Goal: Transaction & Acquisition: Obtain resource

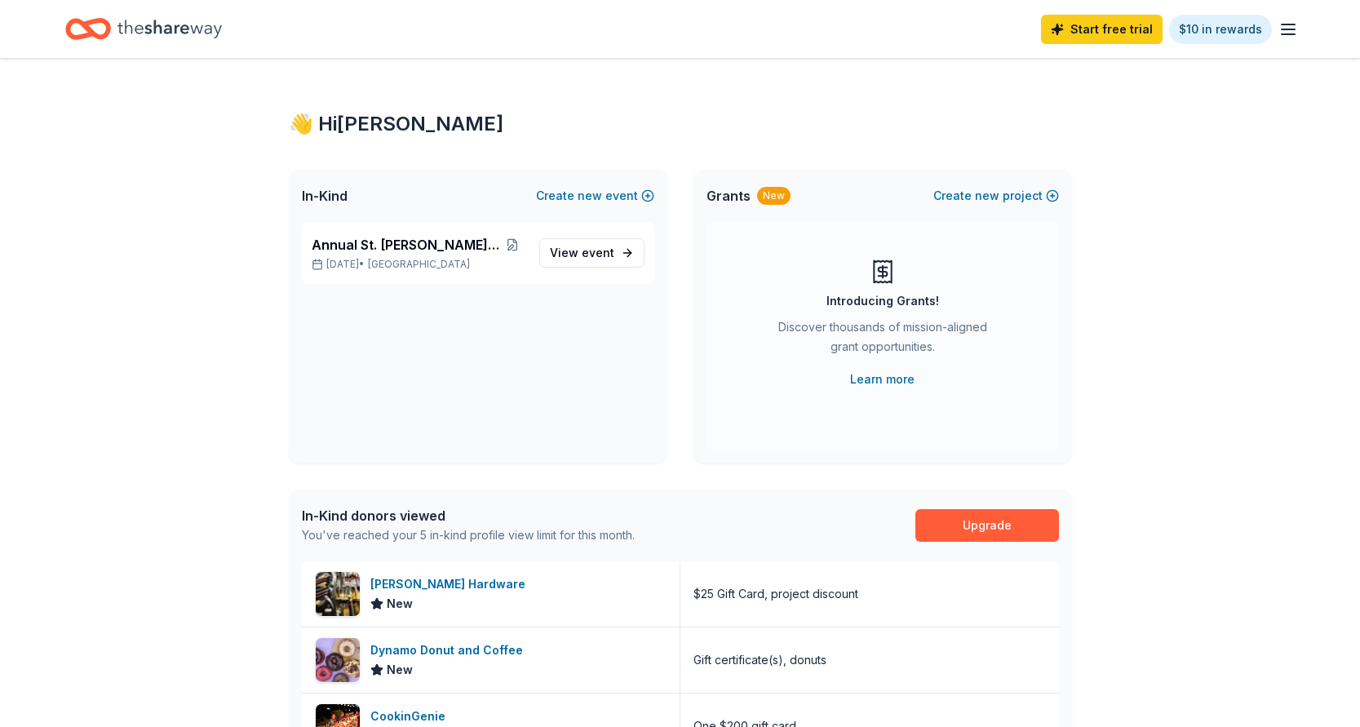
click at [1282, 29] on line "button" at bounding box center [1288, 29] width 13 height 0
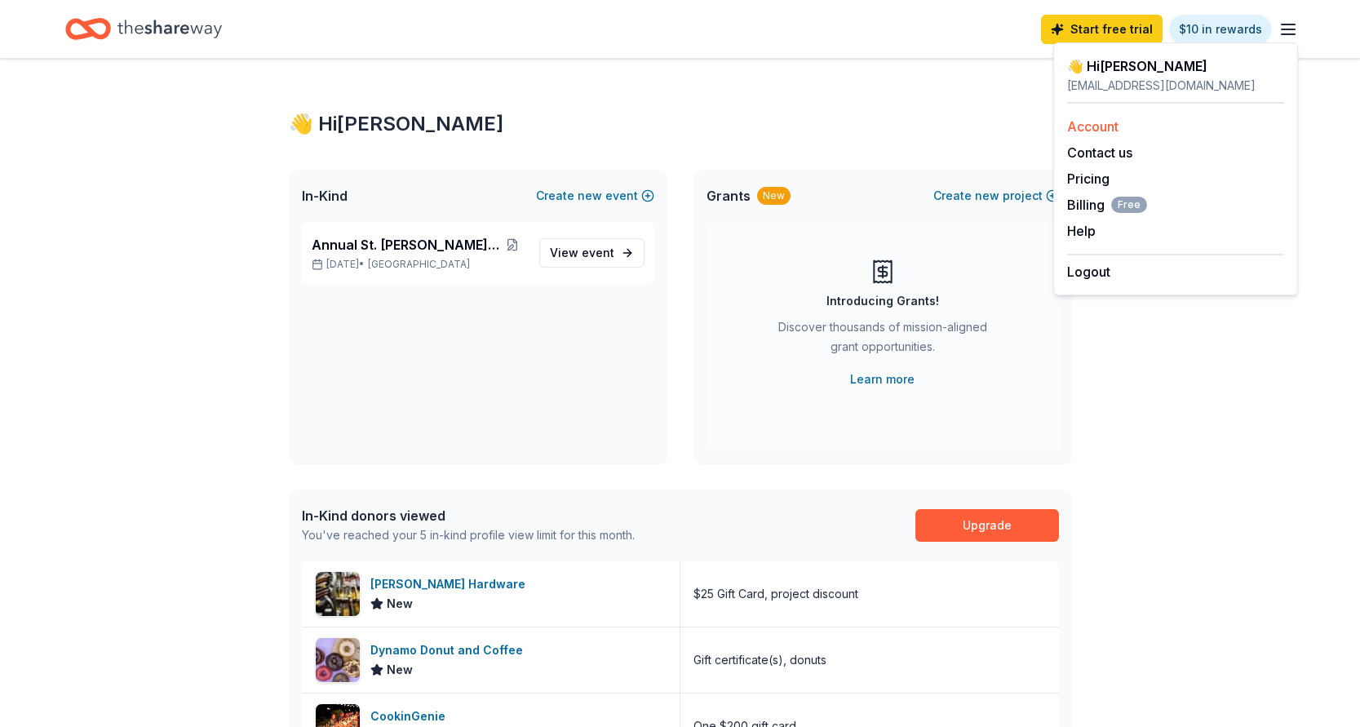
click at [1111, 123] on link "Account" at bounding box center [1092, 126] width 51 height 16
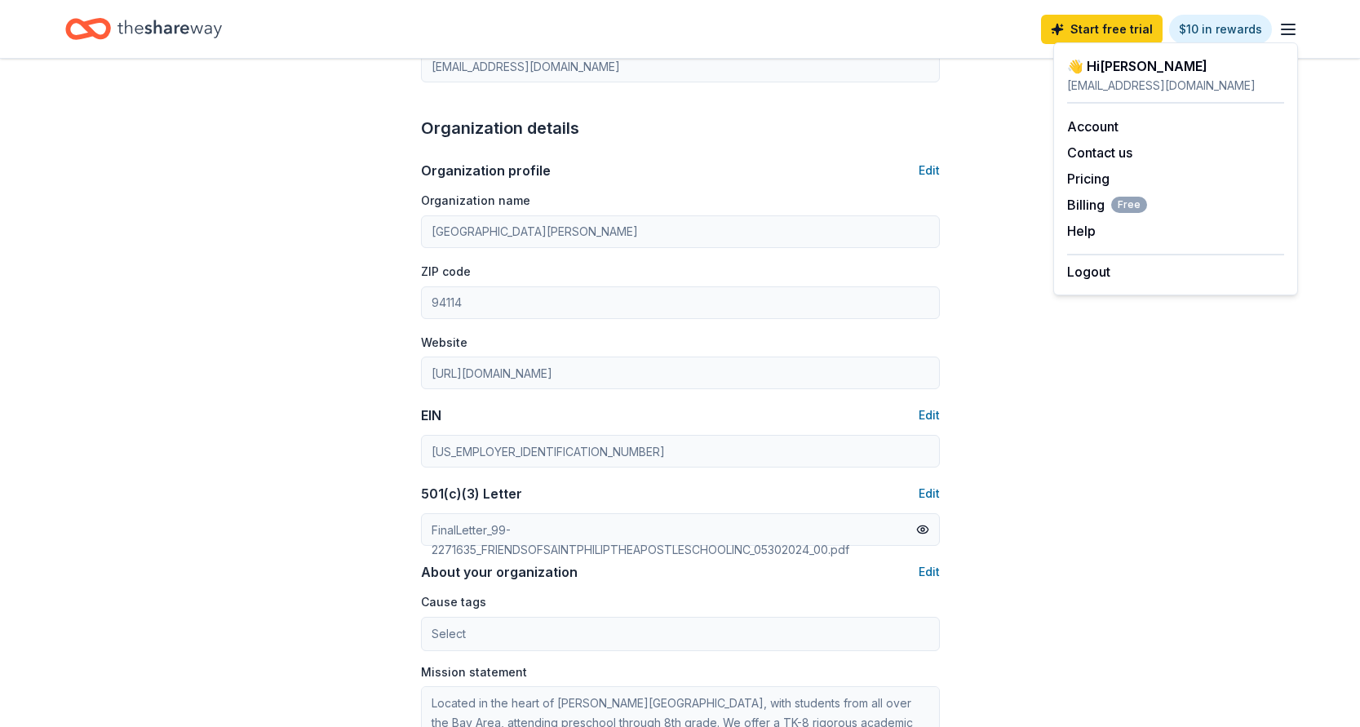
scroll to position [419, 0]
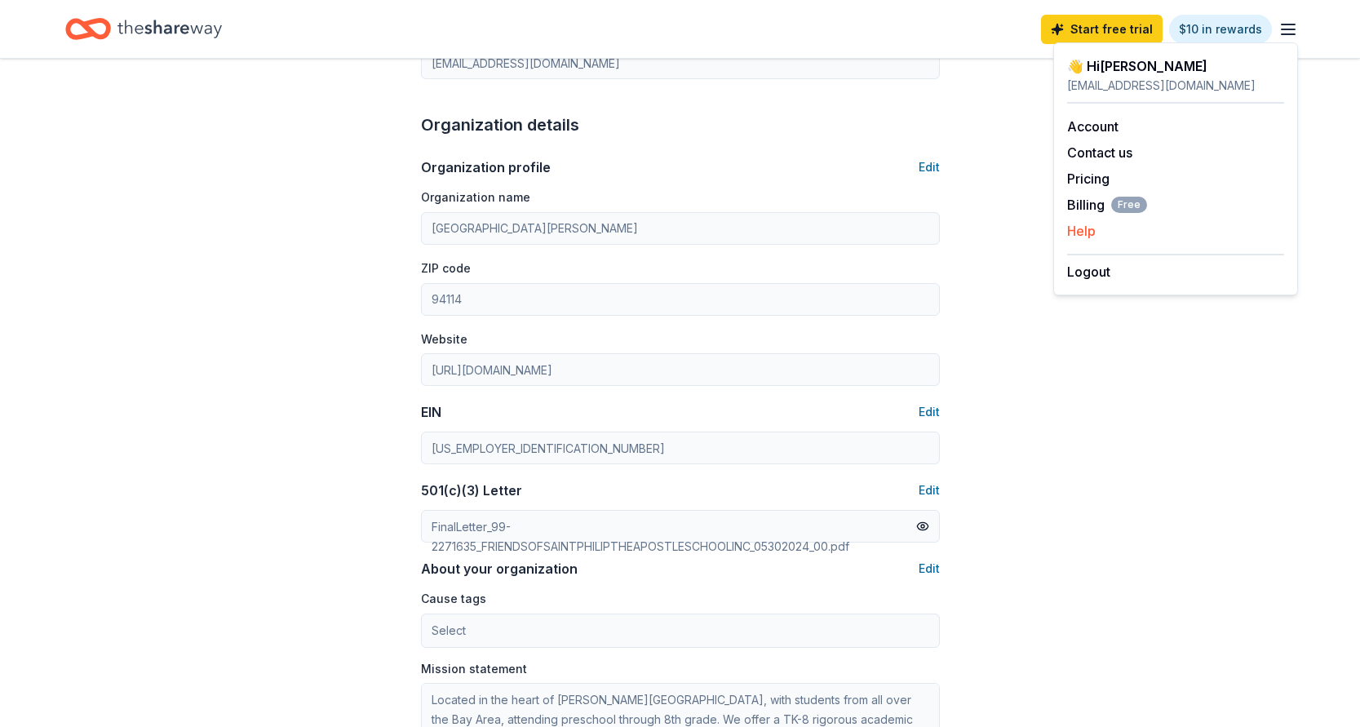
click at [1072, 230] on button "Help" at bounding box center [1081, 231] width 29 height 20
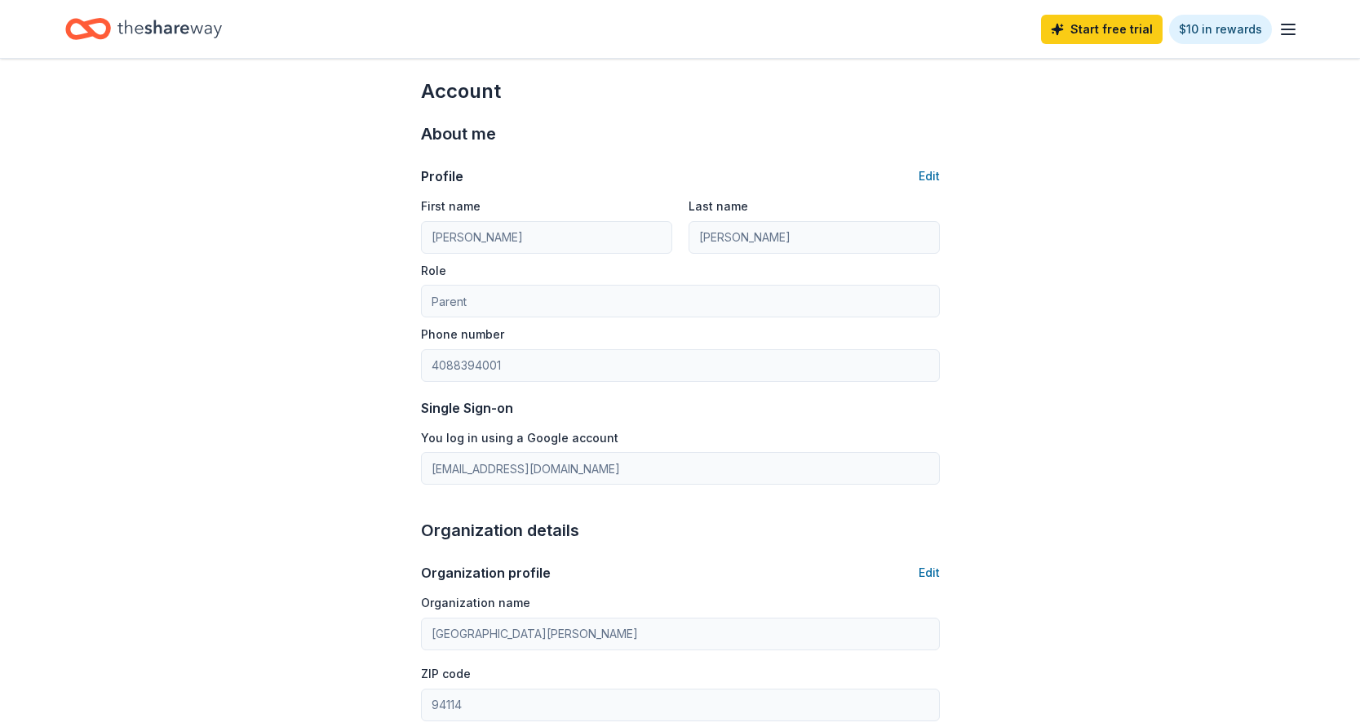
scroll to position [7, 0]
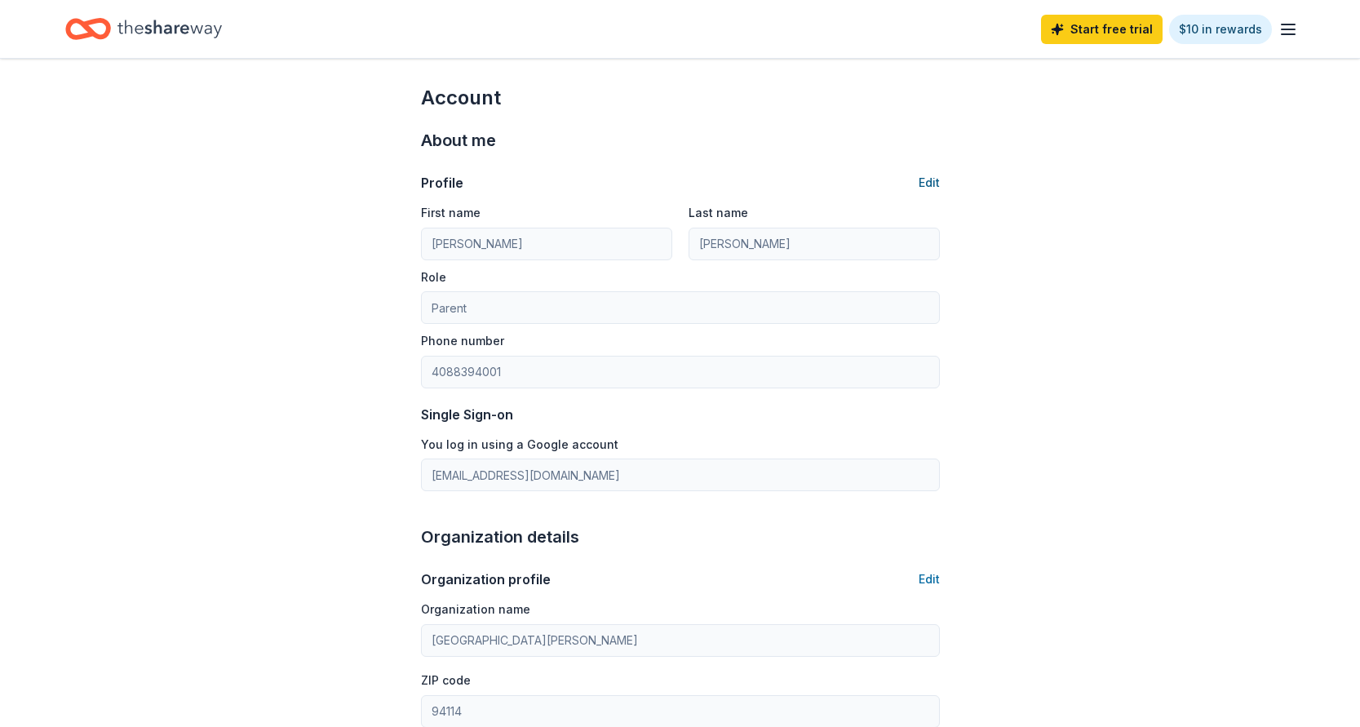
click at [929, 184] on button "Edit" at bounding box center [929, 183] width 21 height 20
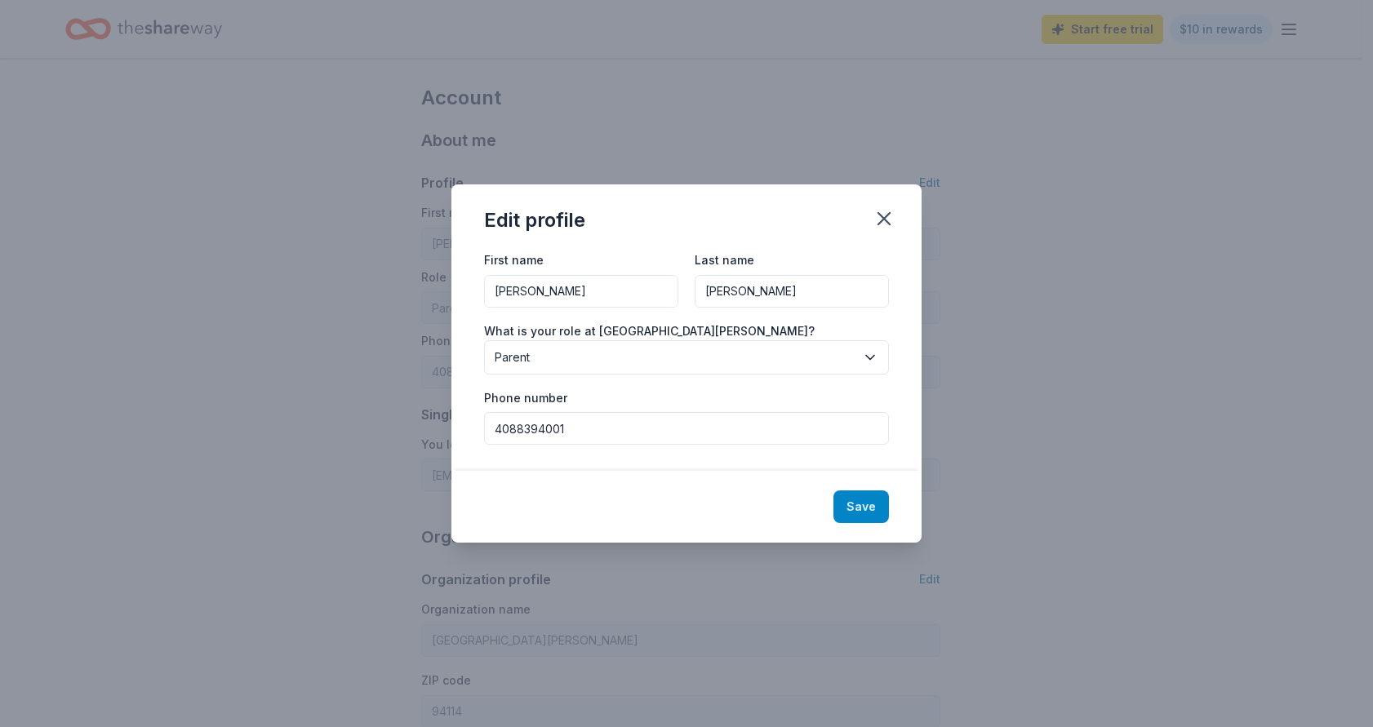
click at [876, 518] on button "Save" at bounding box center [860, 506] width 55 height 33
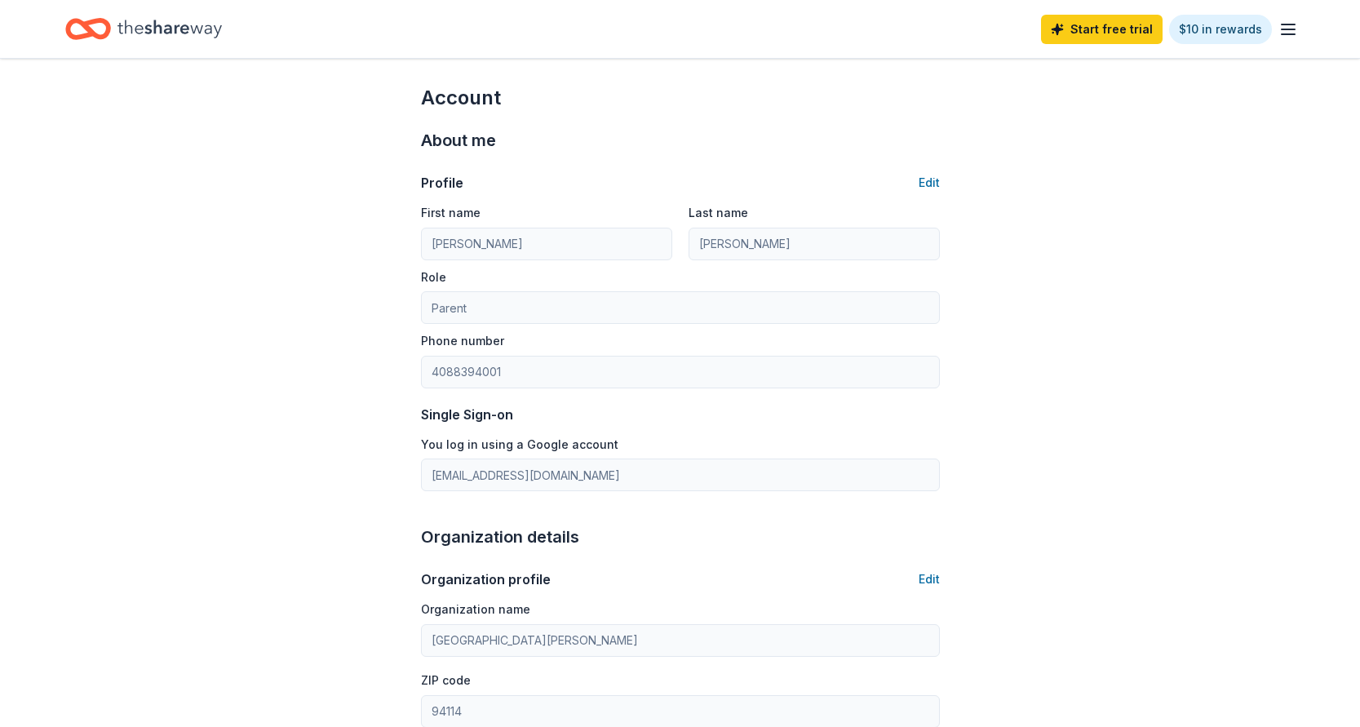
click at [1285, 28] on icon "button" at bounding box center [1289, 30] width 20 height 20
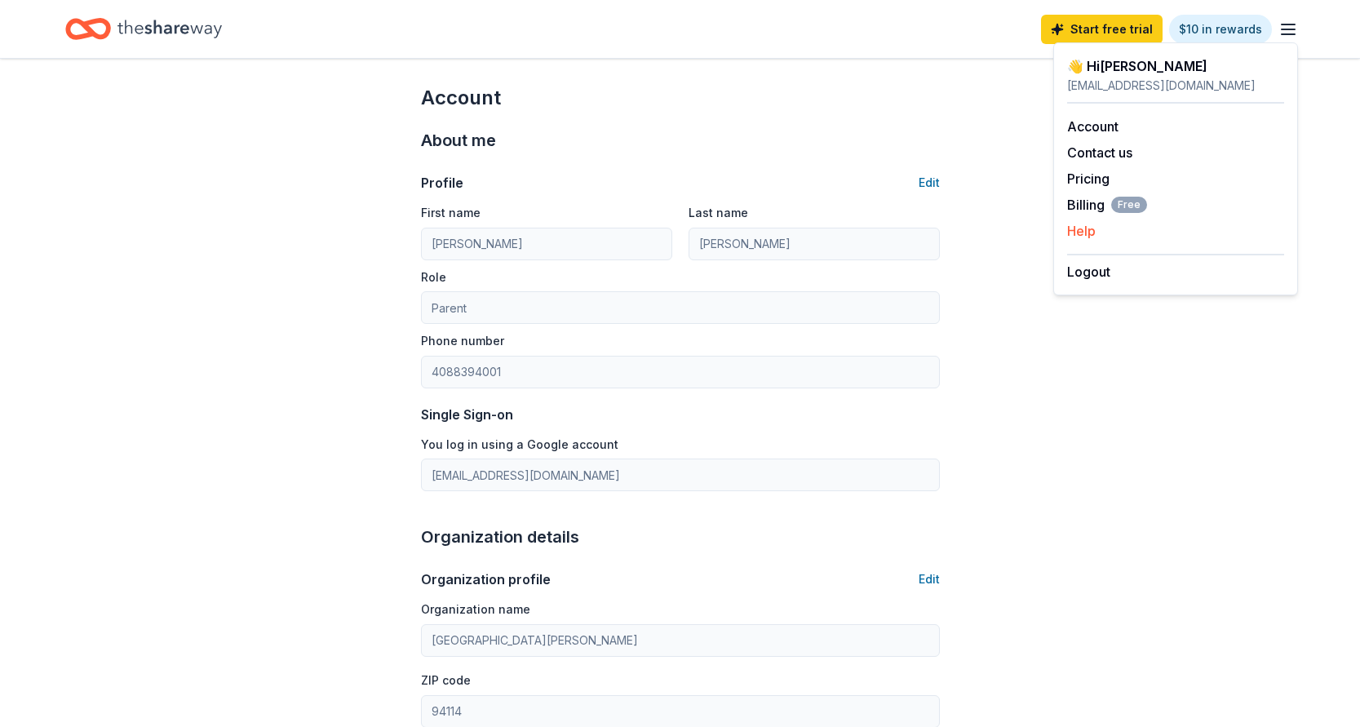
click at [1086, 228] on button "Help" at bounding box center [1081, 231] width 29 height 20
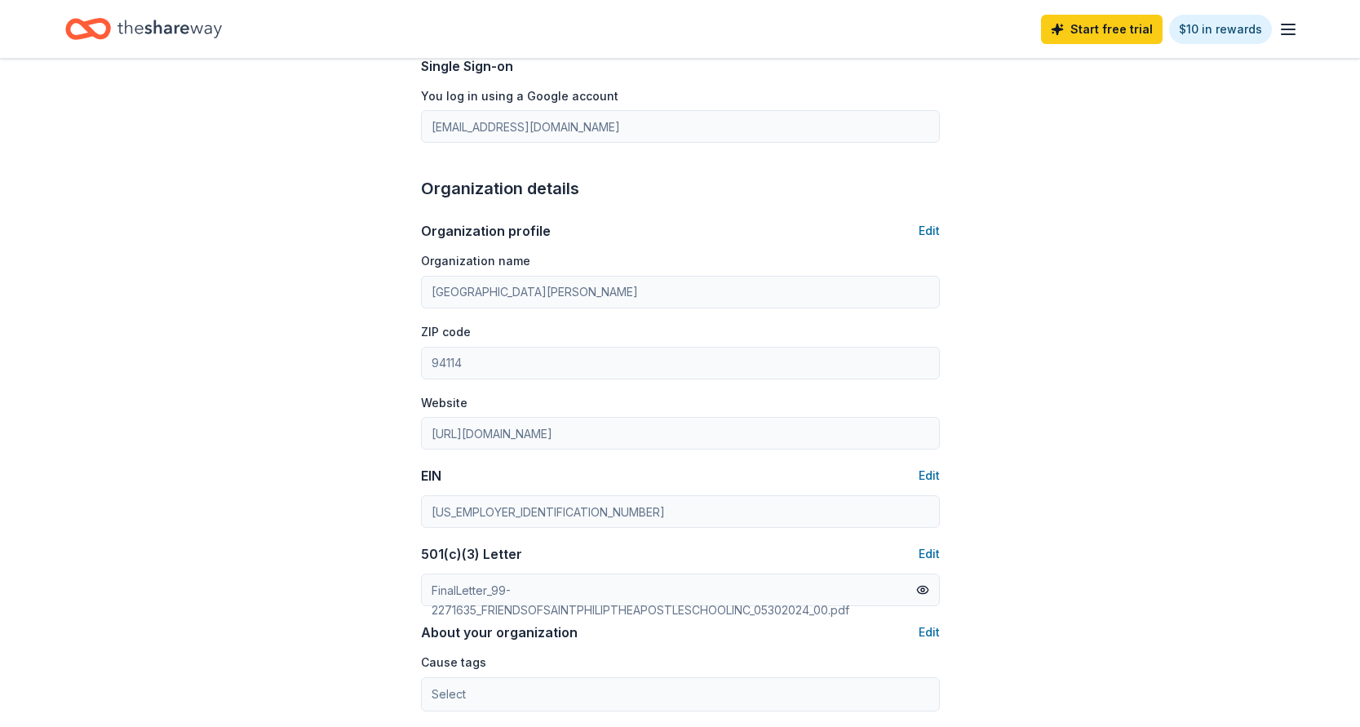
scroll to position [305, 0]
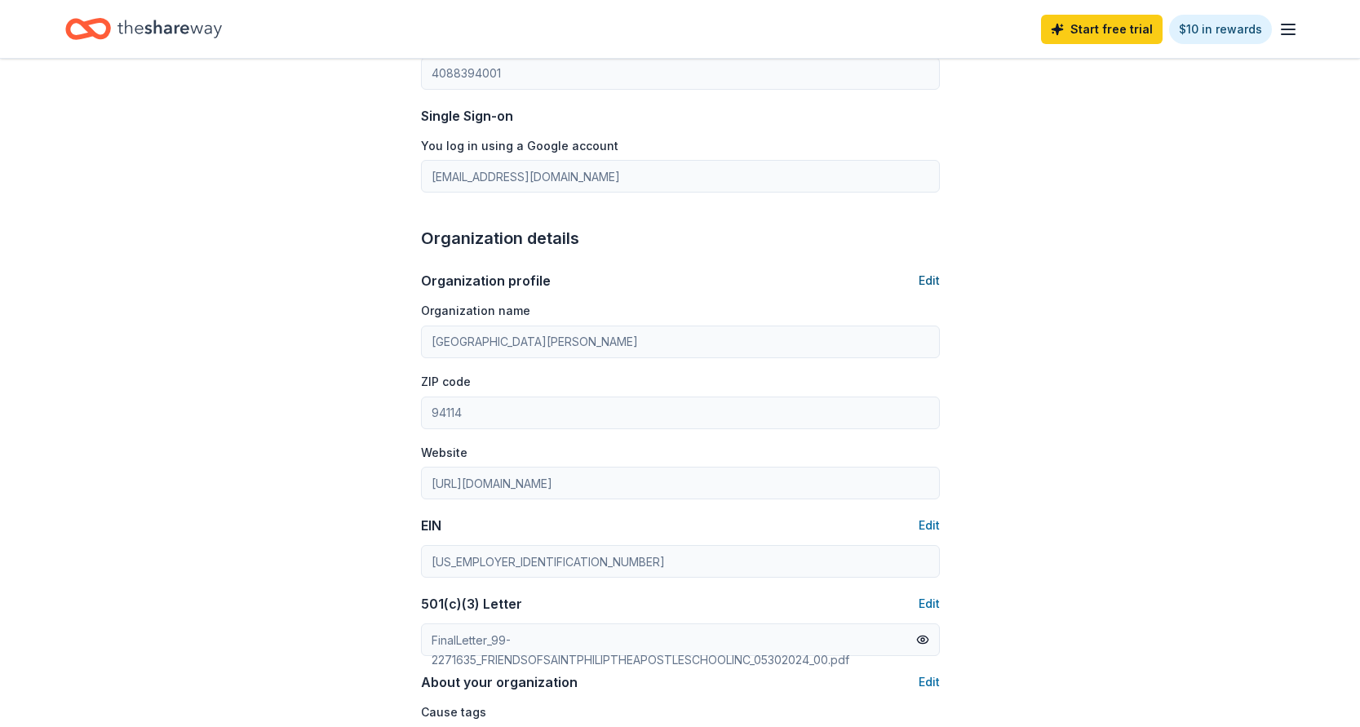
click at [936, 279] on button "Edit" at bounding box center [929, 281] width 21 height 20
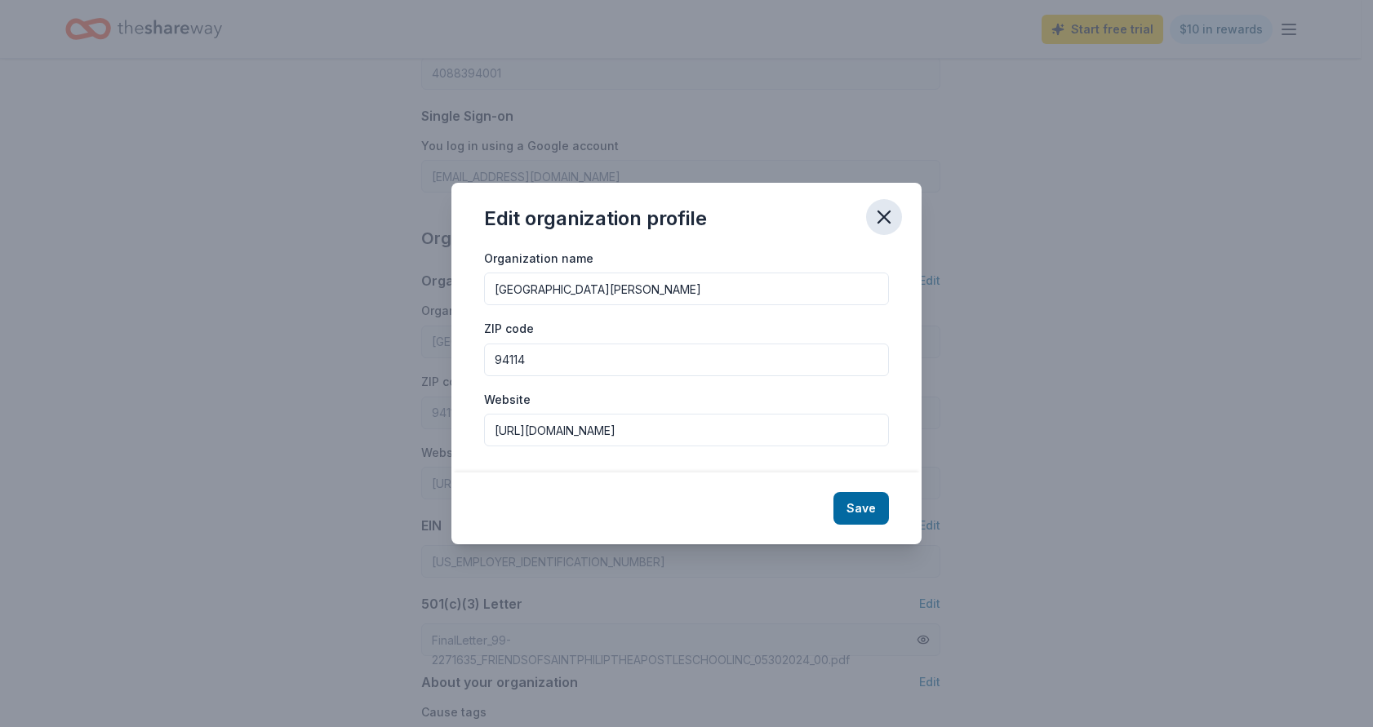
click at [881, 224] on icon "button" at bounding box center [883, 217] width 23 height 23
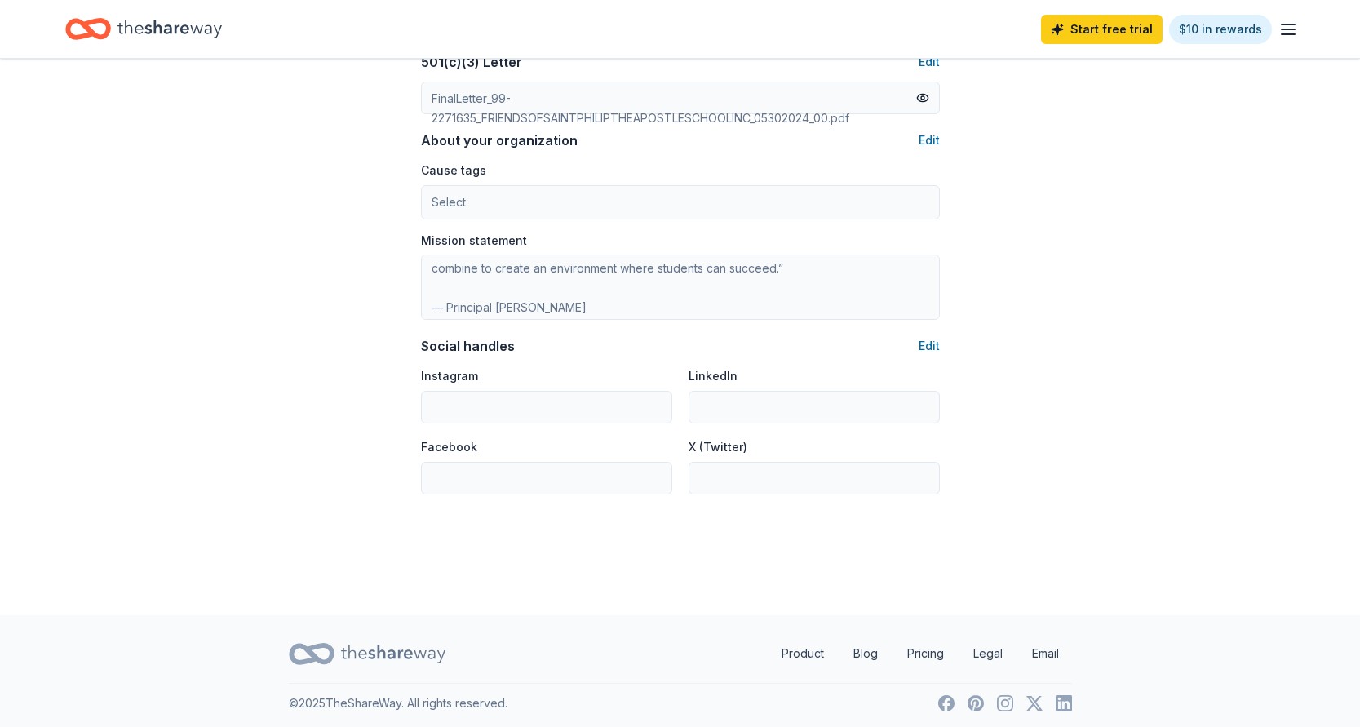
scroll to position [126, 0]
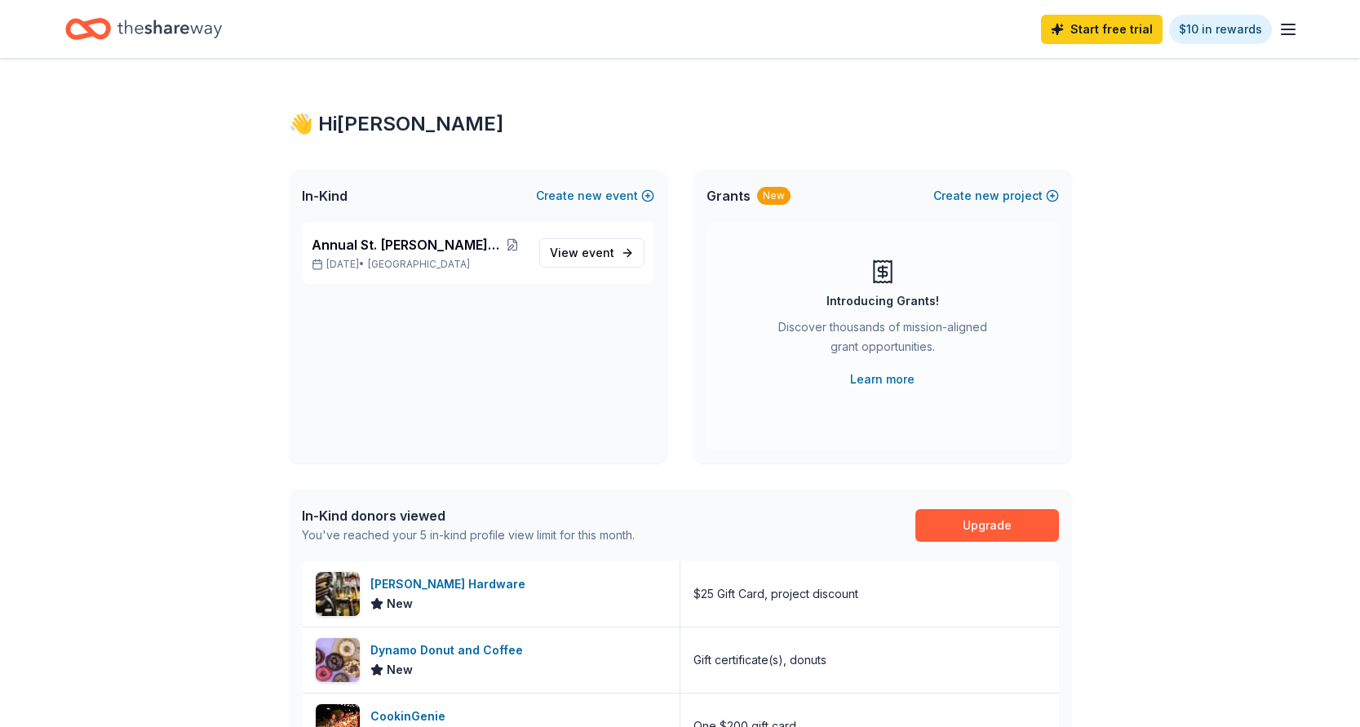
click at [1292, 31] on icon "button" at bounding box center [1289, 30] width 20 height 20
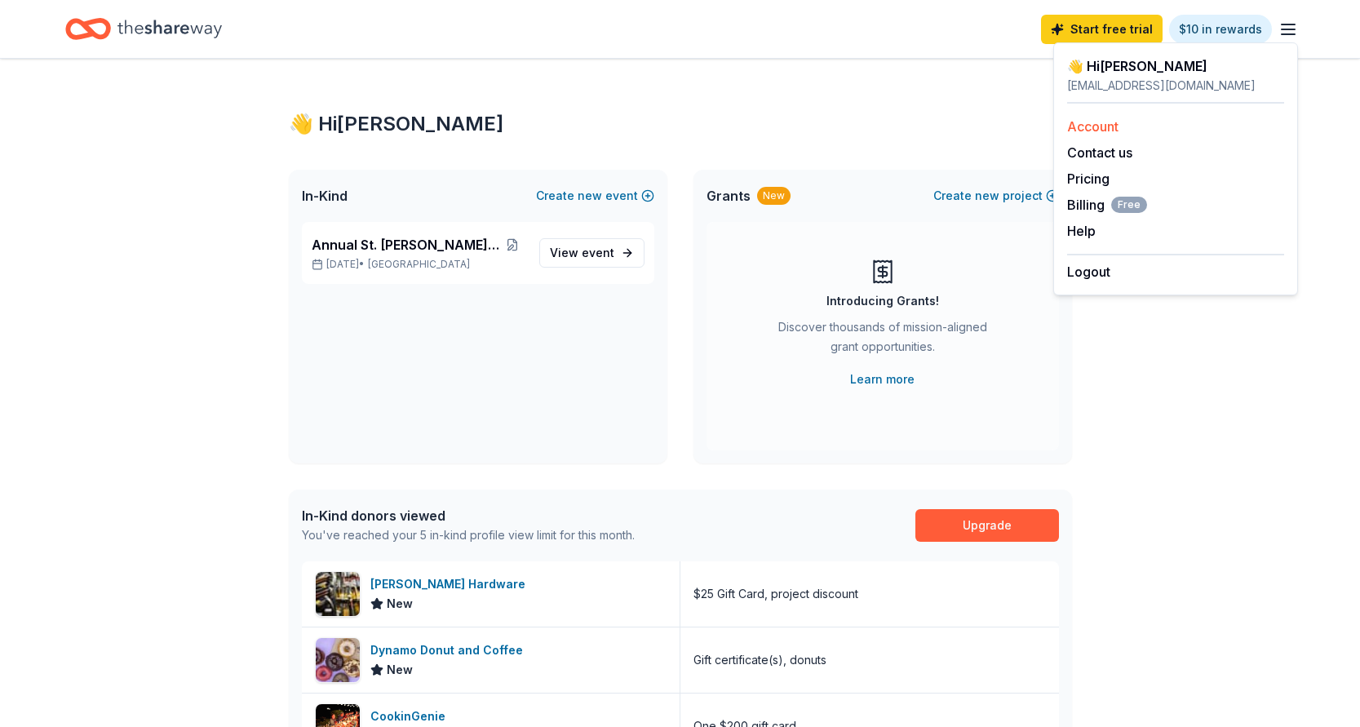
click at [1108, 128] on link "Account" at bounding box center [1092, 126] width 51 height 16
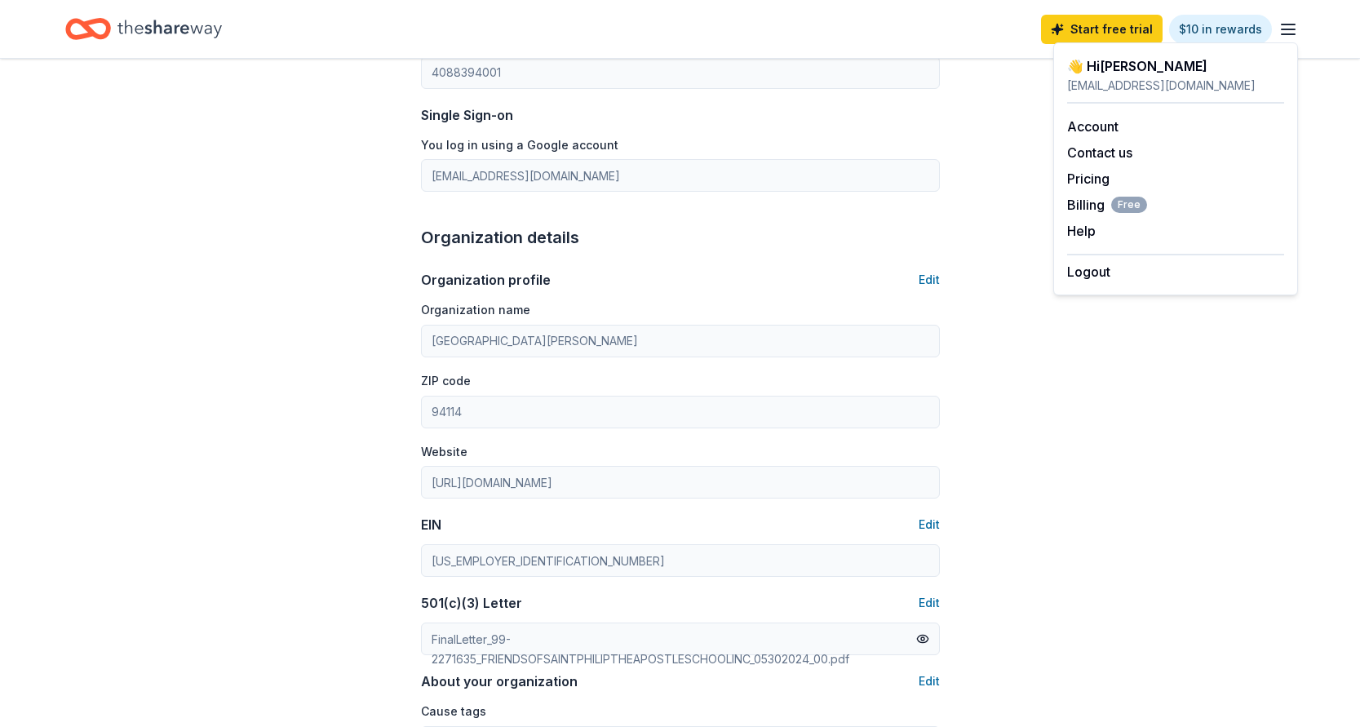
scroll to position [301, 0]
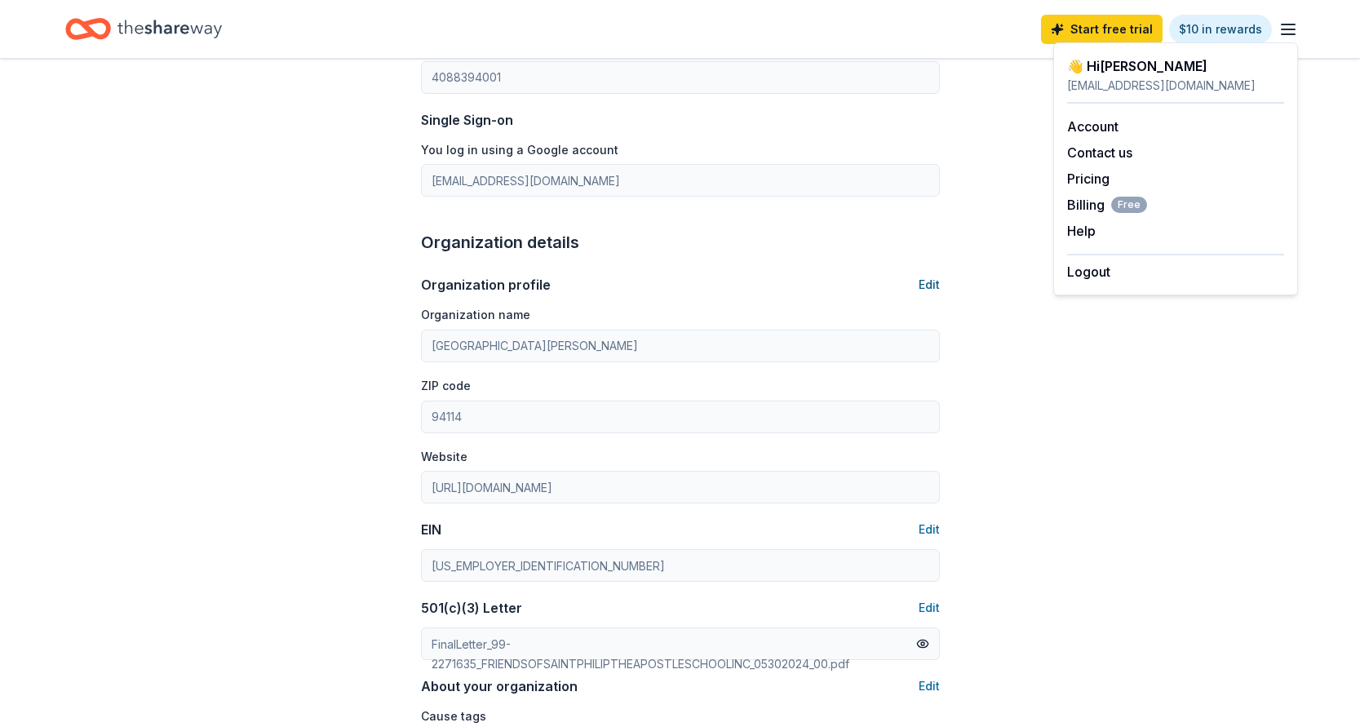
click at [933, 286] on button "Edit" at bounding box center [929, 285] width 21 height 20
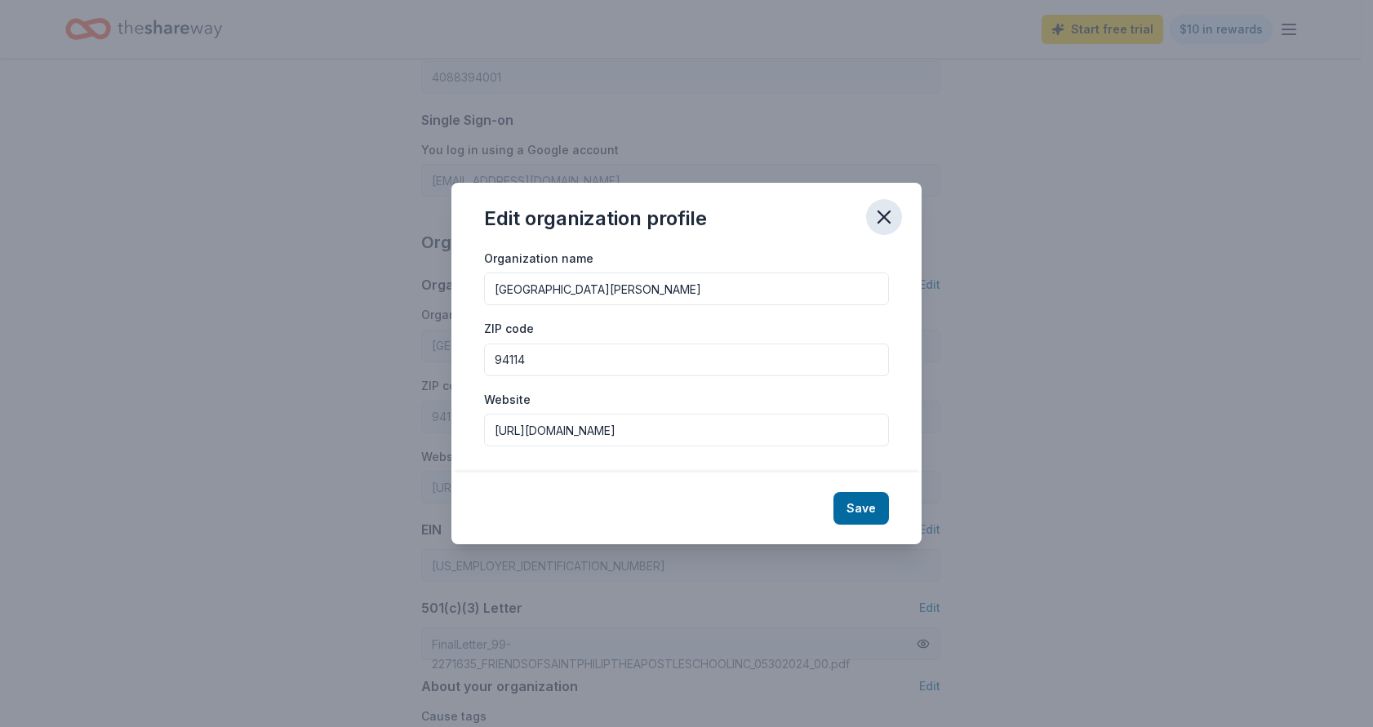
click at [896, 214] on button "button" at bounding box center [884, 217] width 36 height 36
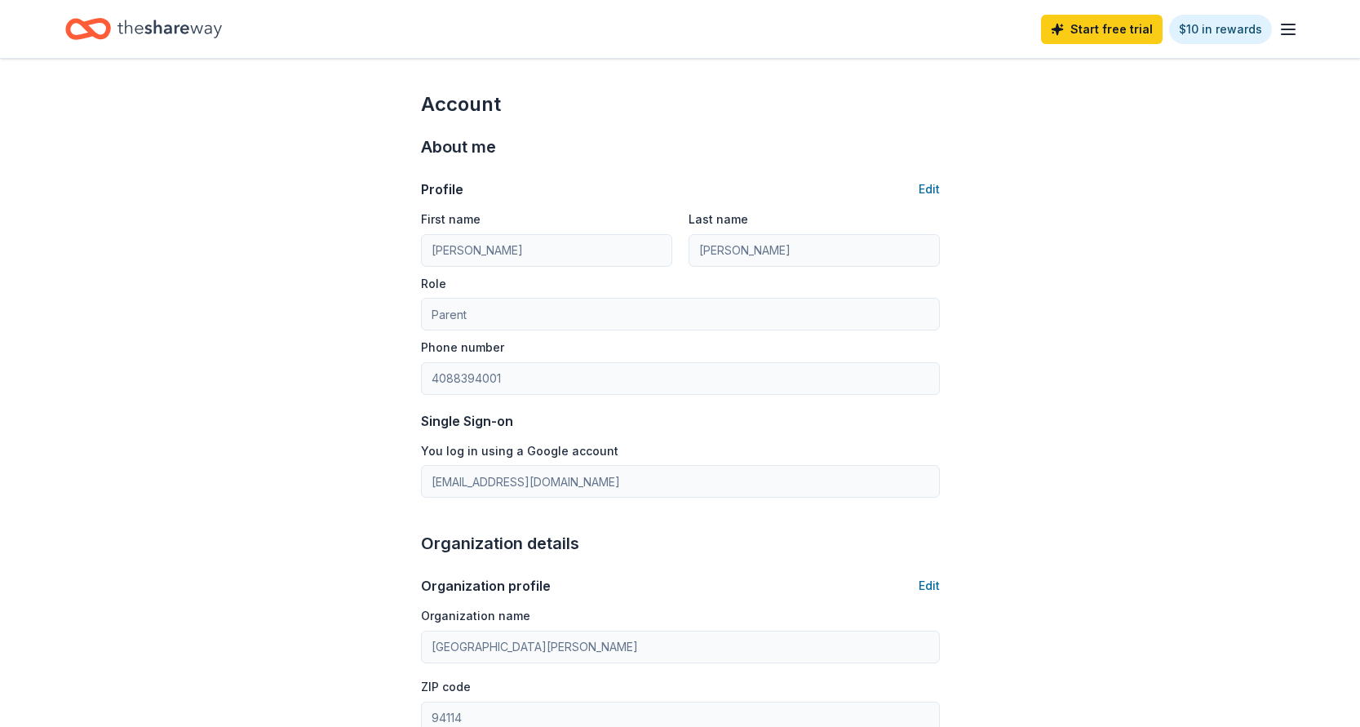
scroll to position [0, 0]
click at [1289, 37] on icon "button" at bounding box center [1289, 30] width 20 height 20
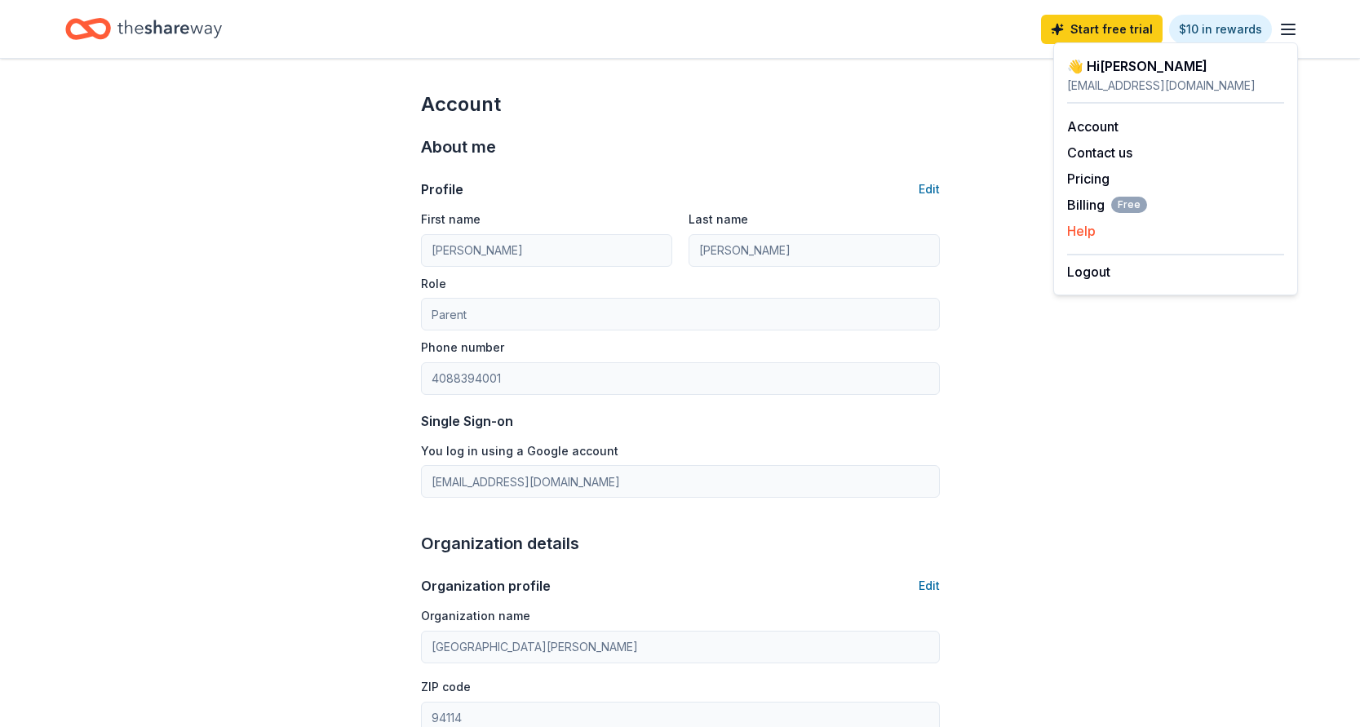
click at [1077, 234] on button "Help" at bounding box center [1081, 231] width 29 height 20
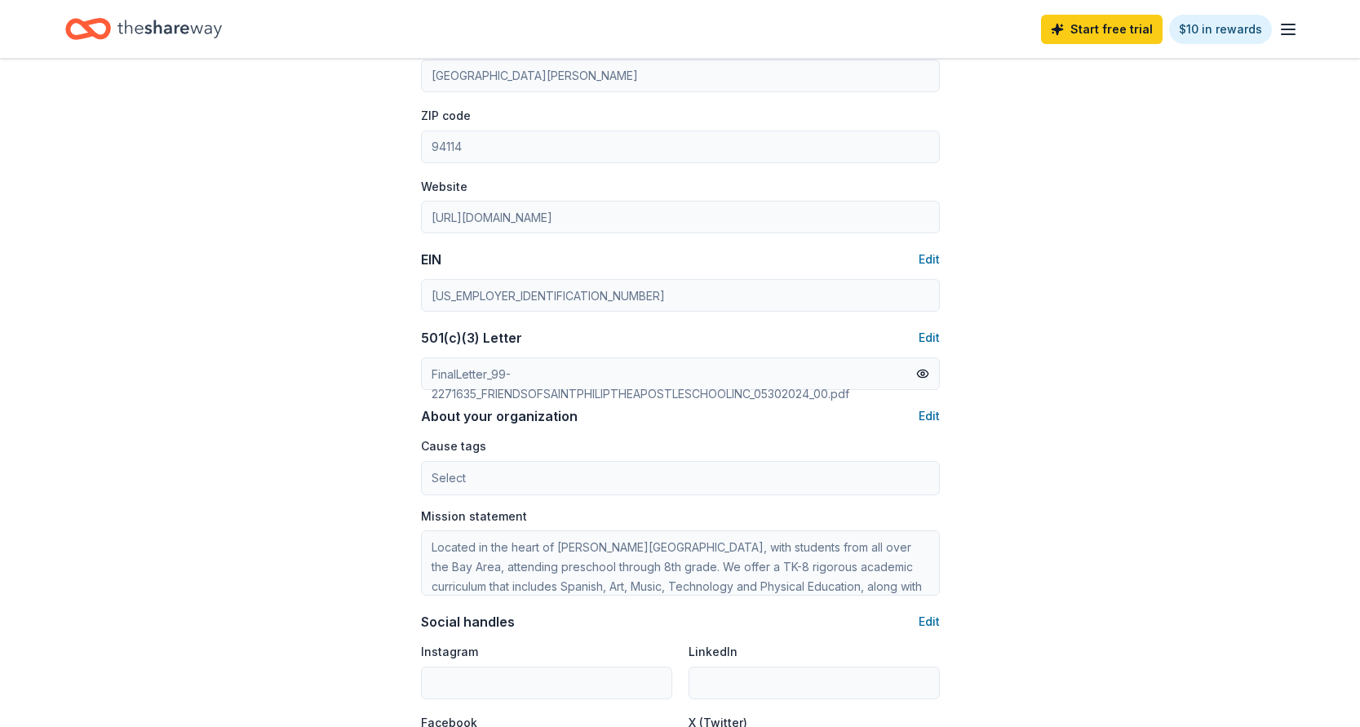
scroll to position [575, 0]
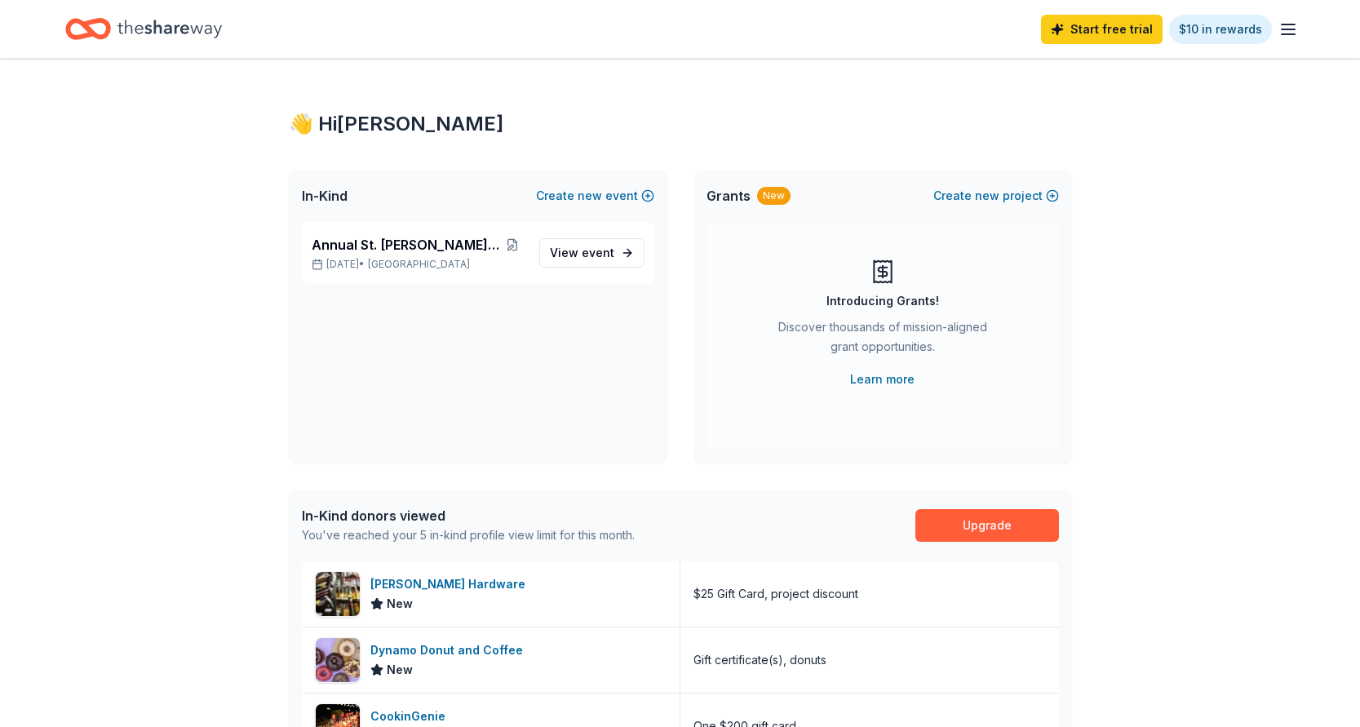
click at [913, 109] on div "👋 Hi Kim In-Kind Create new event Annual St. Philip Festival Sep 27, 2025 • SF …" at bounding box center [681, 628] width 836 height 1139
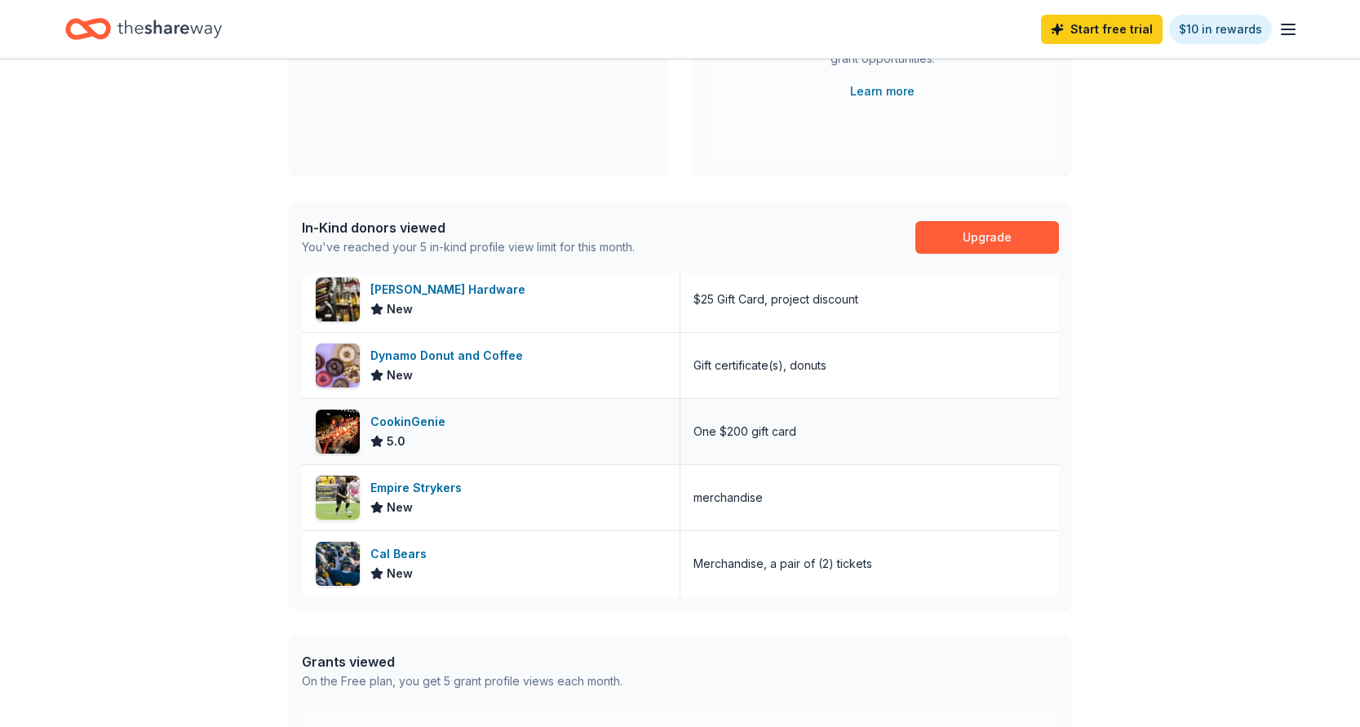
scroll to position [7, 0]
click at [1282, 34] on line "button" at bounding box center [1288, 34] width 13 height 0
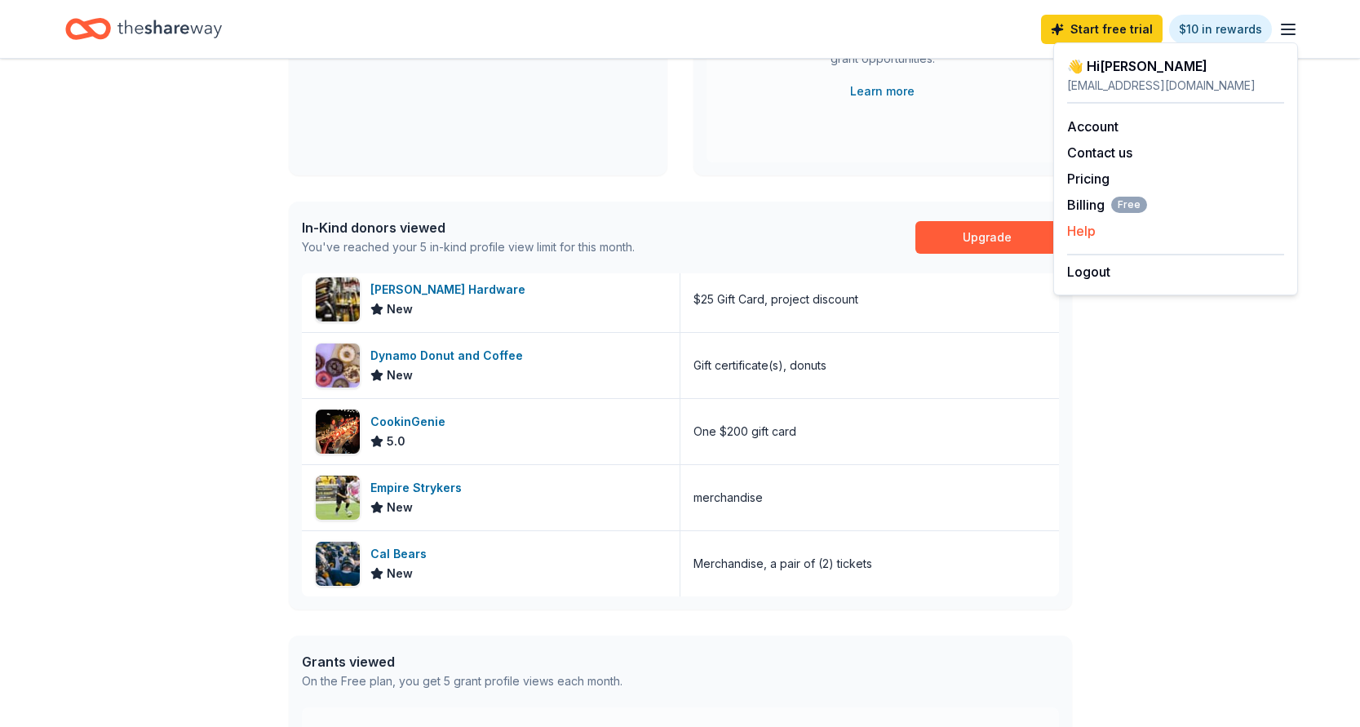
click at [1086, 225] on button "Help" at bounding box center [1081, 231] width 29 height 20
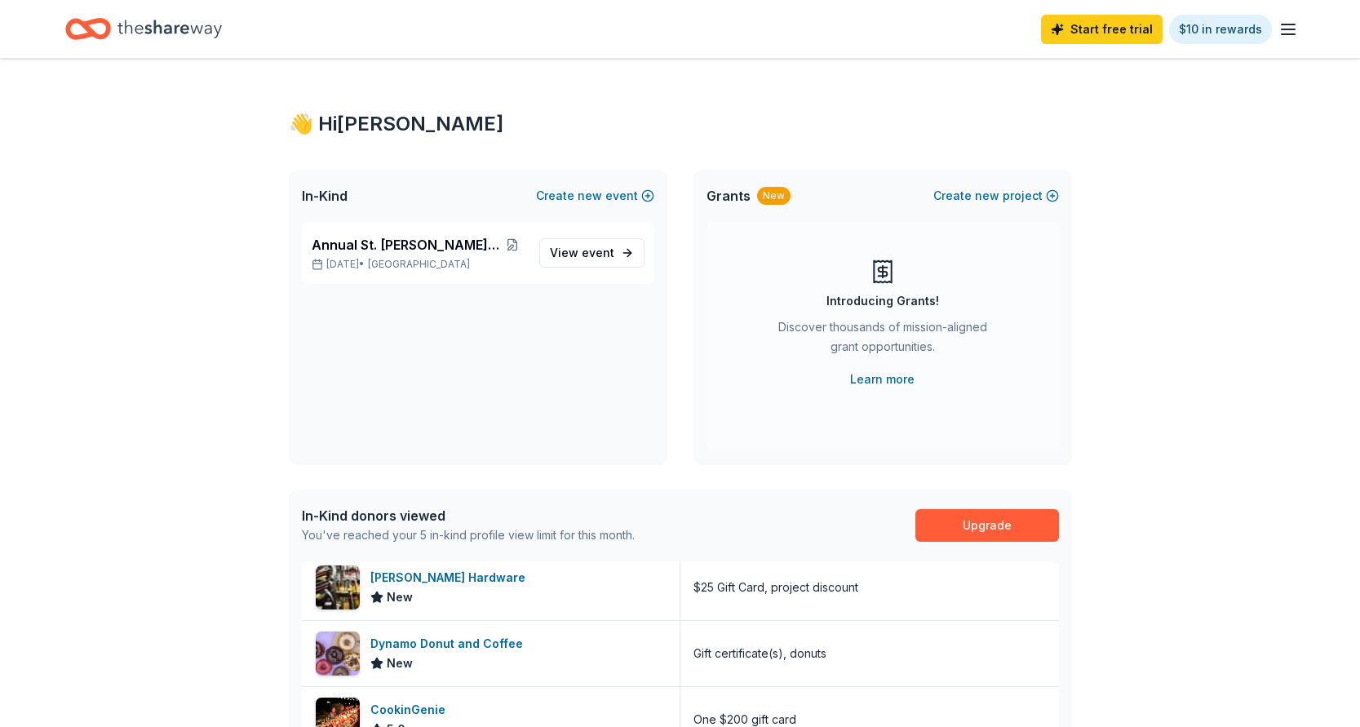
scroll to position [0, 0]
click at [1294, 26] on icon "button" at bounding box center [1289, 30] width 20 height 20
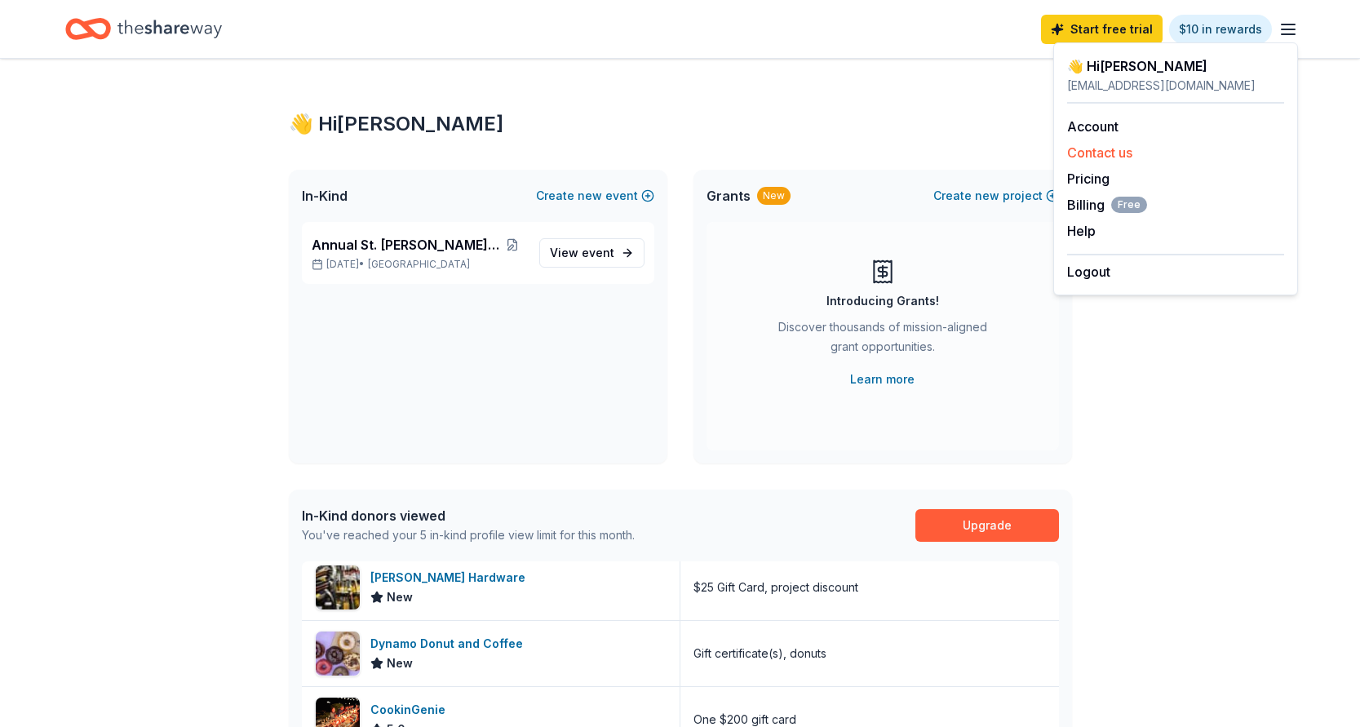
click at [1110, 149] on button "Contact us" at bounding box center [1099, 153] width 65 height 20
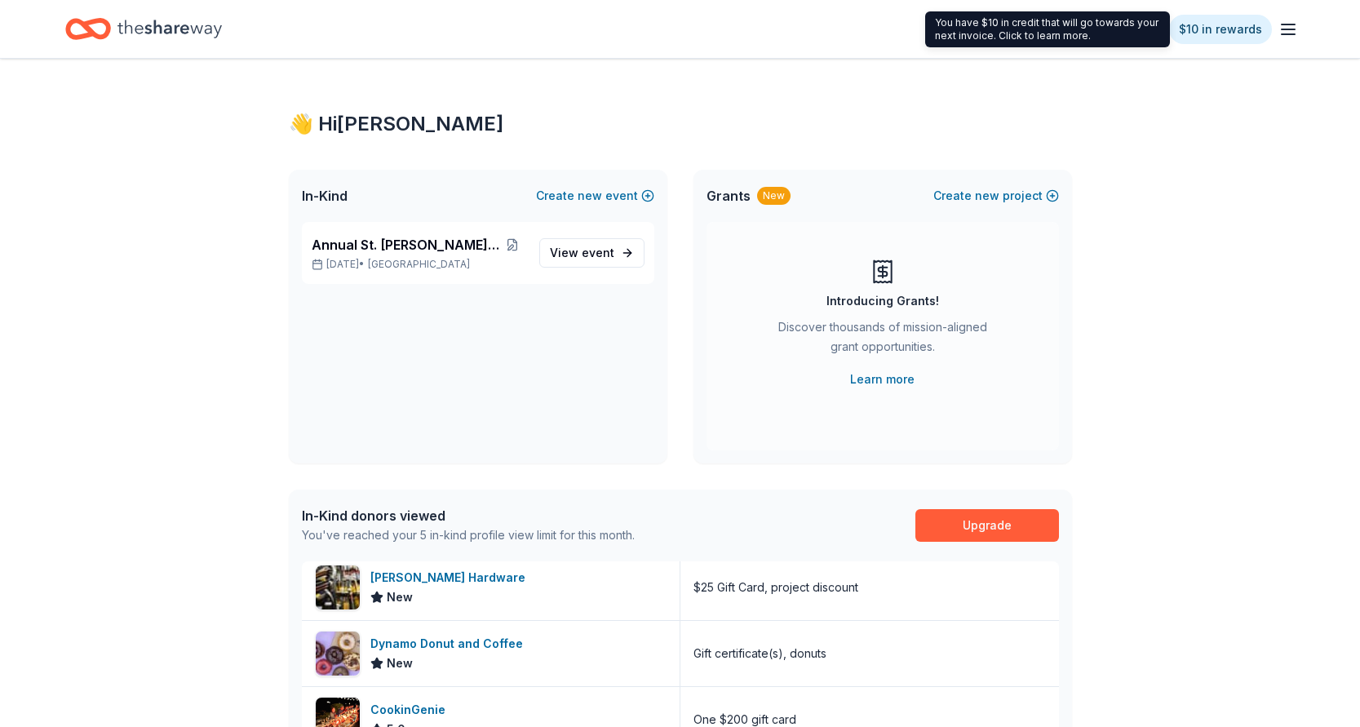
click at [1288, 32] on icon "button" at bounding box center [1289, 30] width 20 height 20
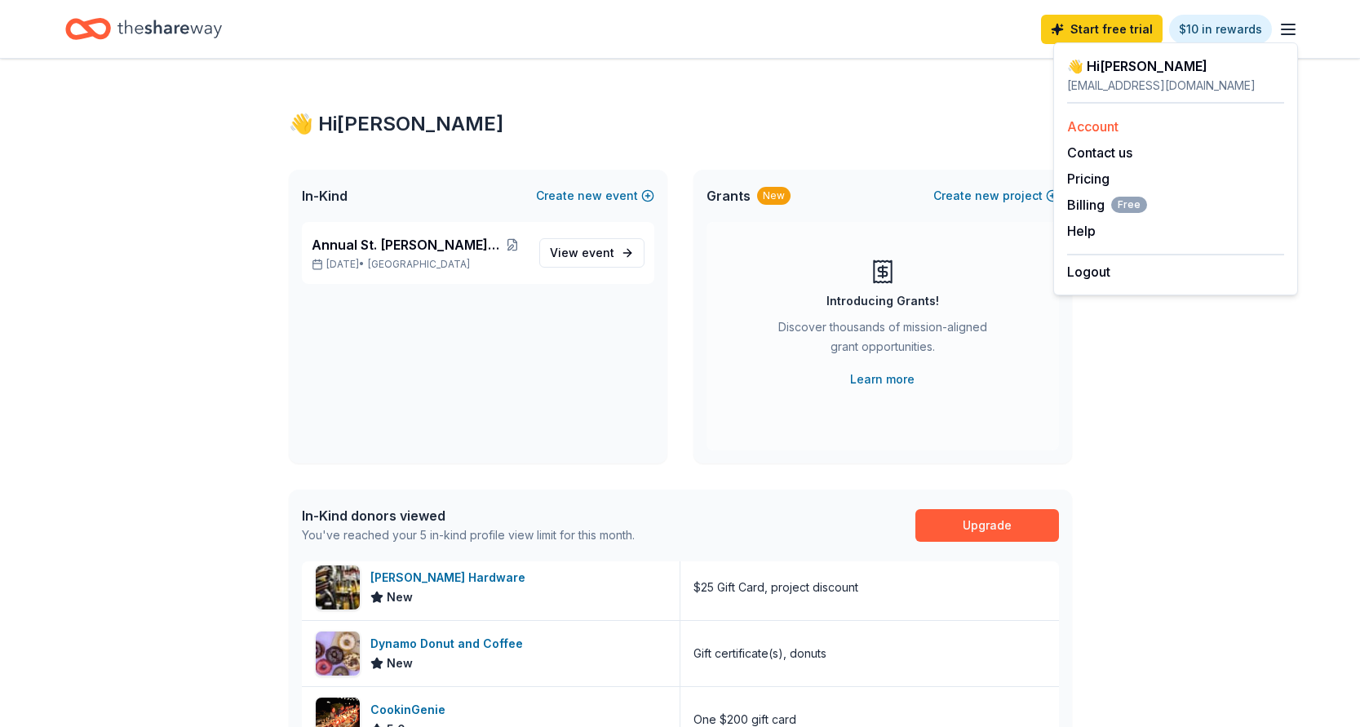
click at [1104, 129] on link "Account" at bounding box center [1092, 126] width 51 height 16
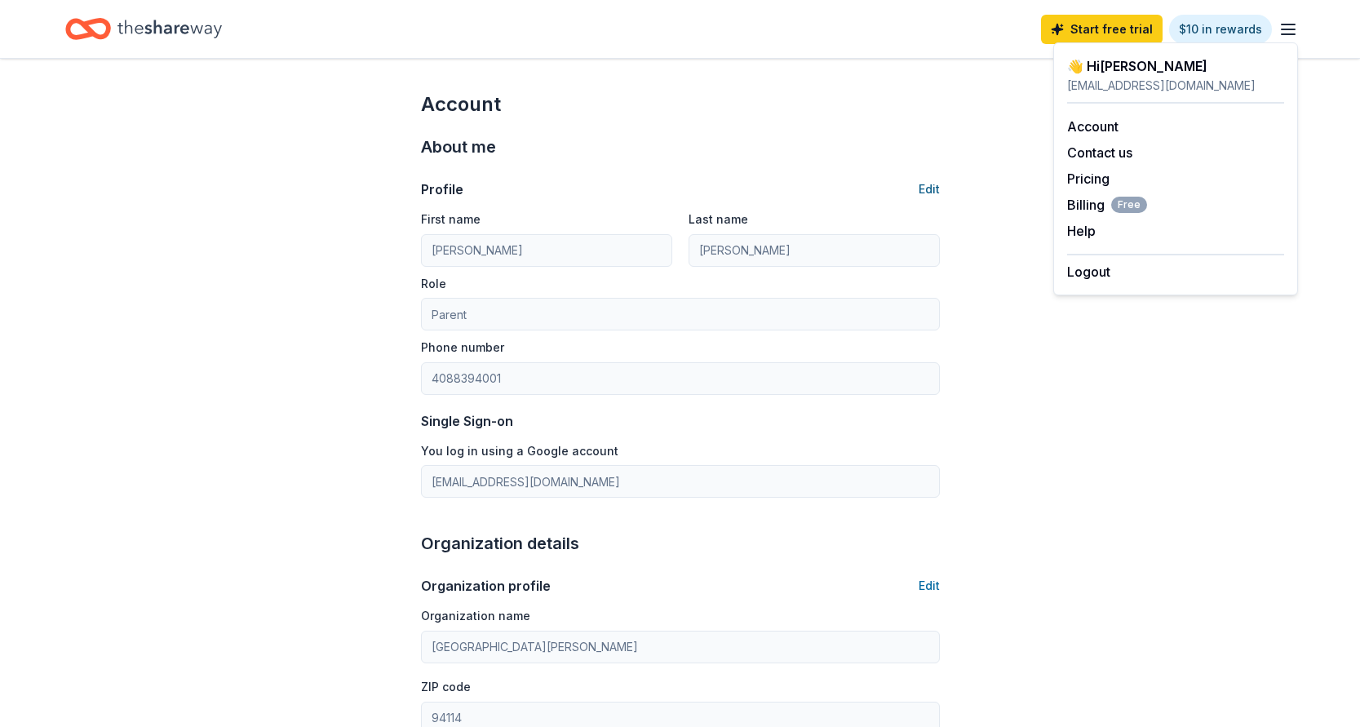
click at [934, 189] on button "Edit" at bounding box center [929, 190] width 21 height 20
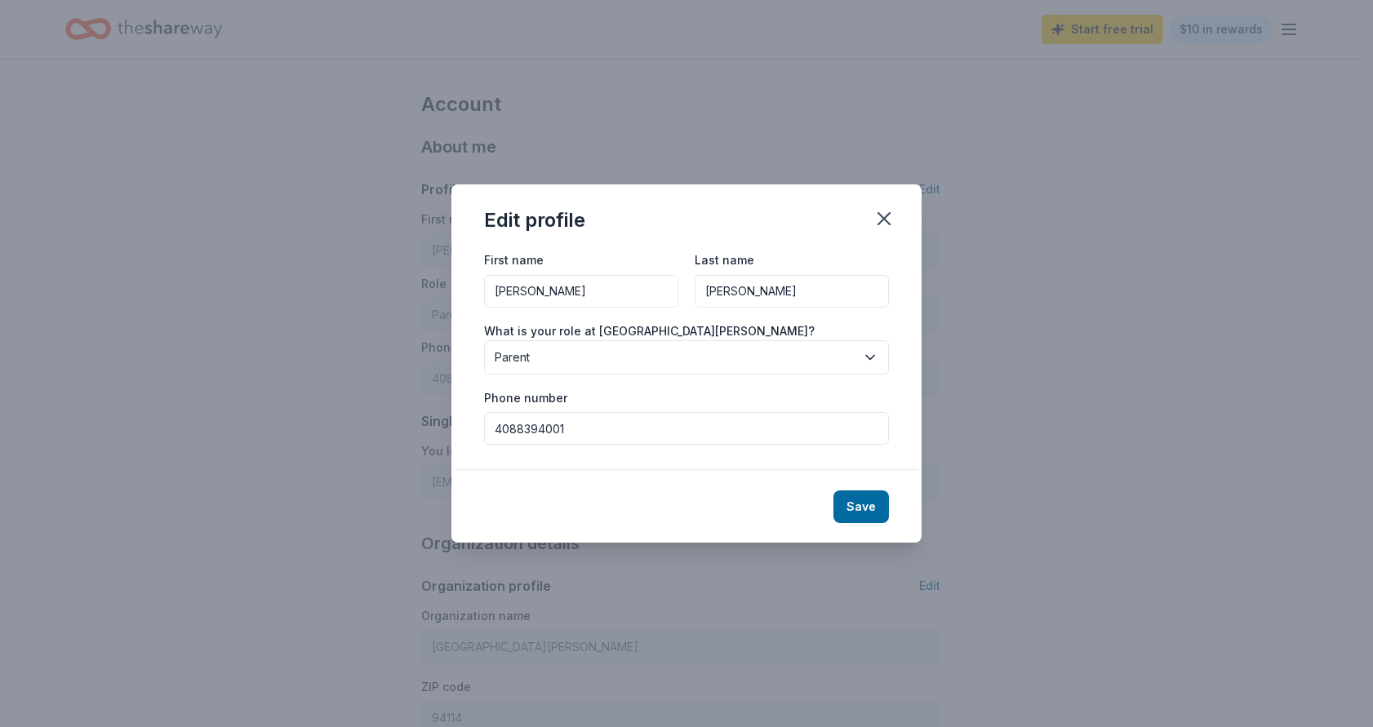
click at [793, 350] on span "Parent" at bounding box center [675, 358] width 361 height 20
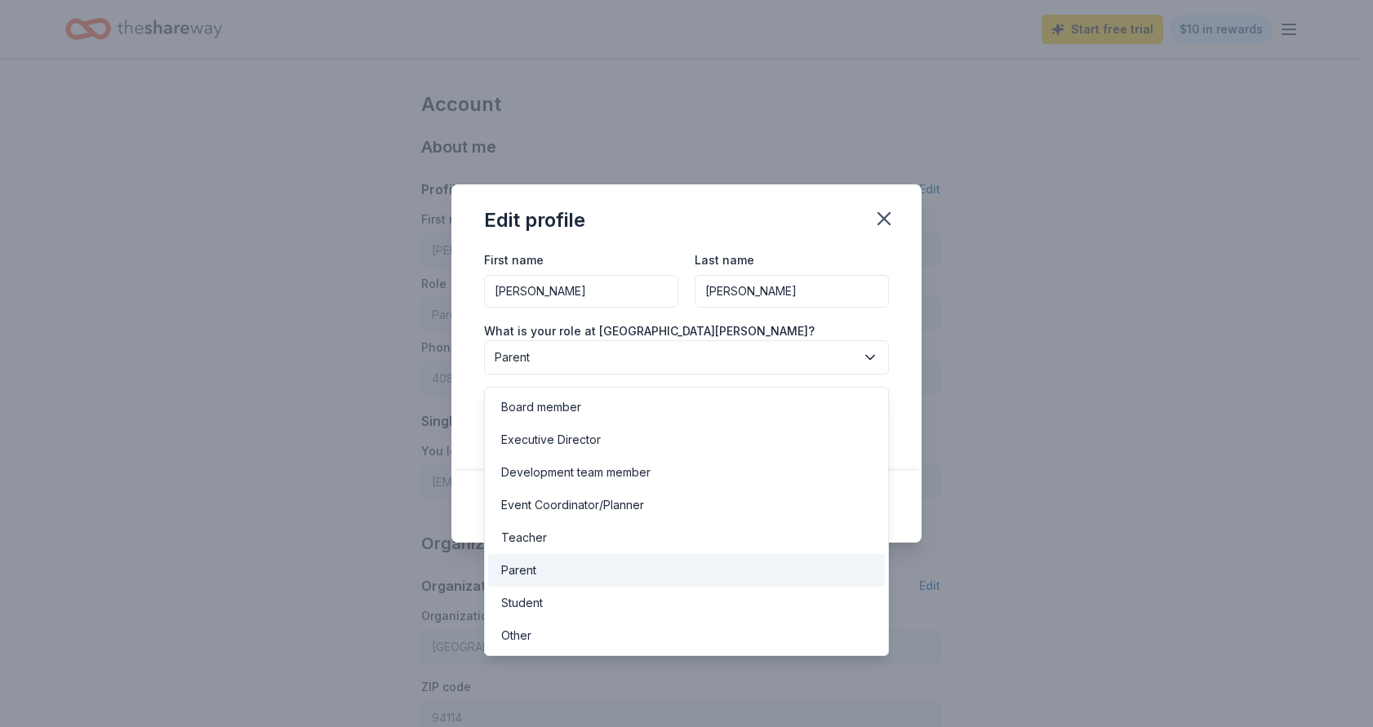
click at [825, 272] on div "First name Kim Last name Fleming What is your role at Saint Philip School? Pare…" at bounding box center [686, 347] width 405 height 195
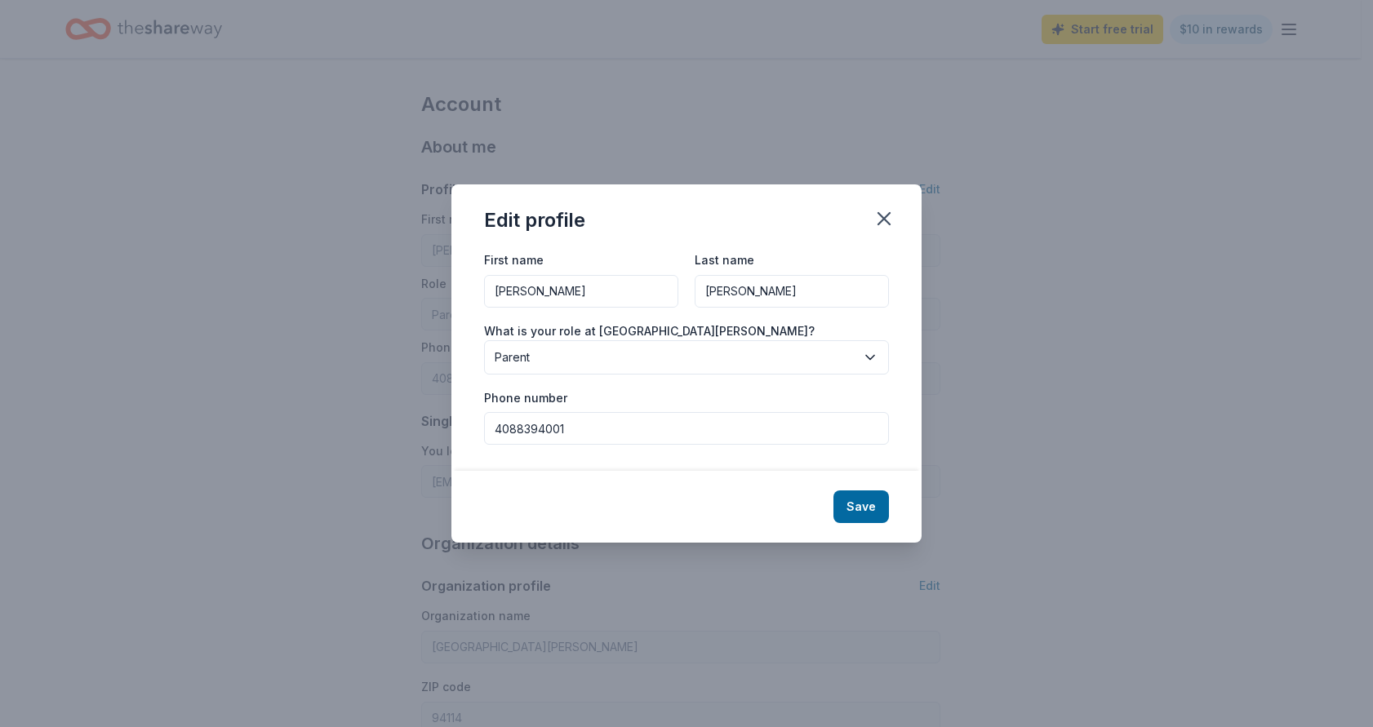
click at [897, 411] on div "First name Kim Last name Fleming What is your role at Saint Philip School? Pare…" at bounding box center [686, 360] width 470 height 221
click at [892, 224] on icon "button" at bounding box center [883, 218] width 23 height 23
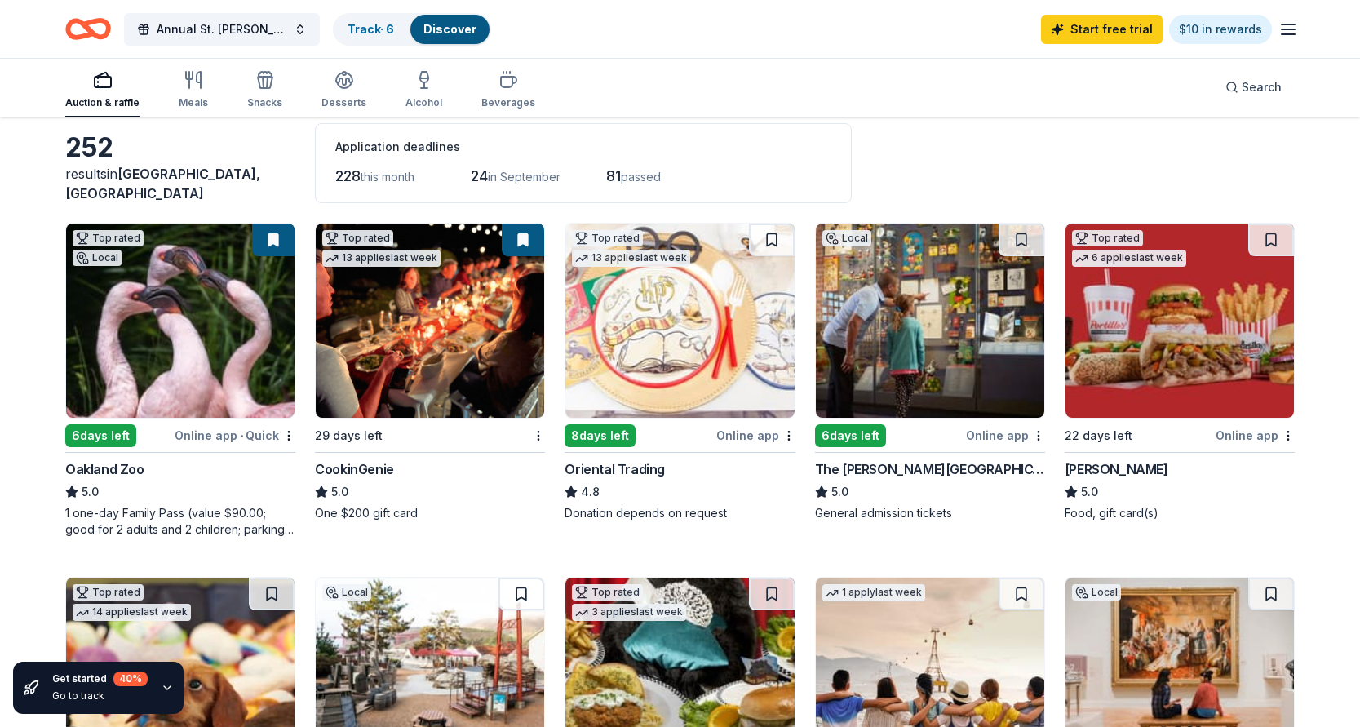
scroll to position [77, 0]
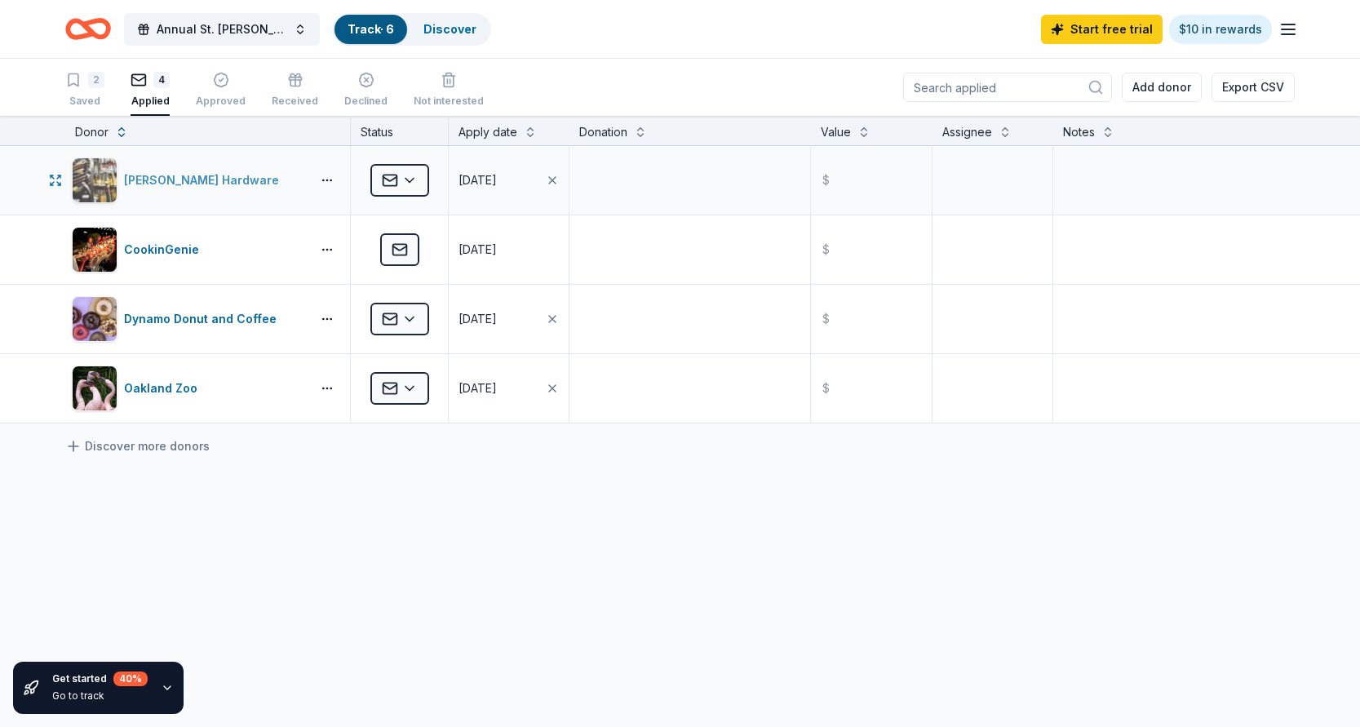
click at [177, 181] on div "[PERSON_NAME] Hardware" at bounding box center [205, 181] width 162 height 20
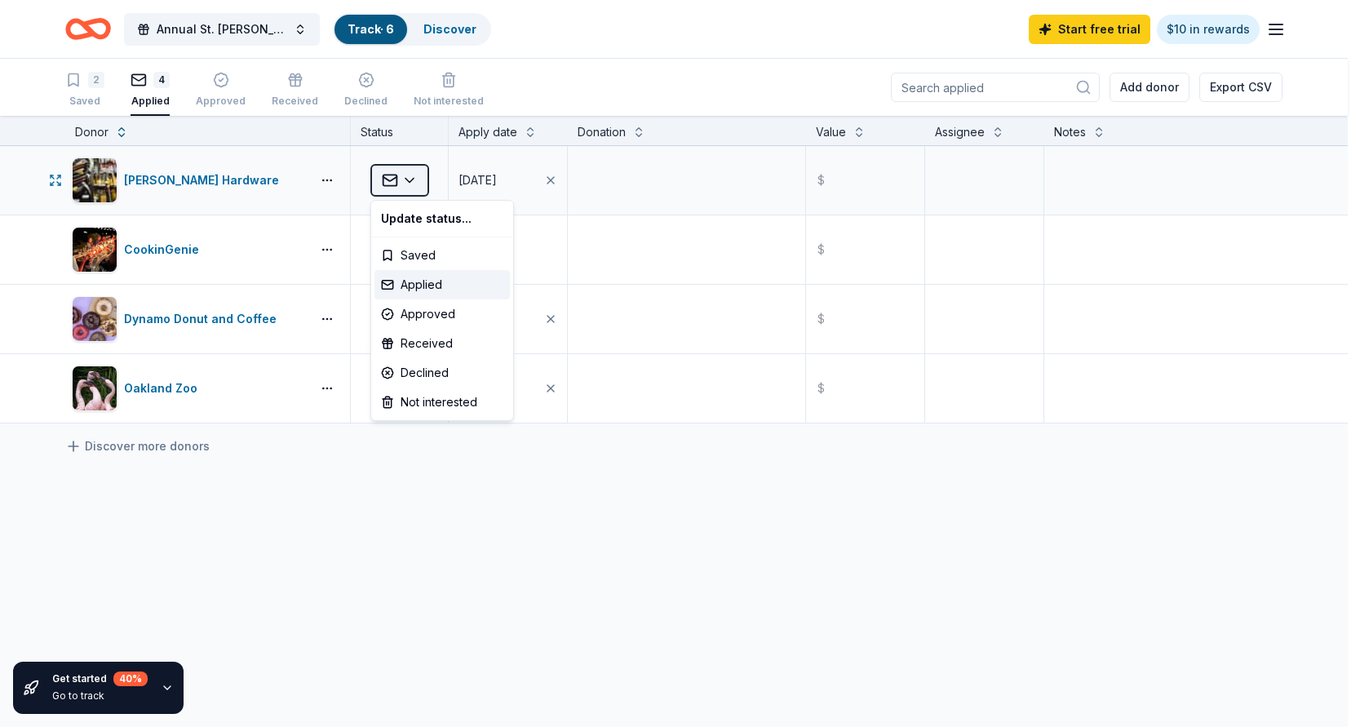
click at [392, 183] on html "Annual St. [PERSON_NAME] Festival Track · 6 Discover Start free trial $10 in re…" at bounding box center [680, 363] width 1360 height 727
click at [614, 200] on html "Annual St. [PERSON_NAME] Festival Track · 6 Discover Start free trial $10 in re…" at bounding box center [686, 363] width 1373 height 727
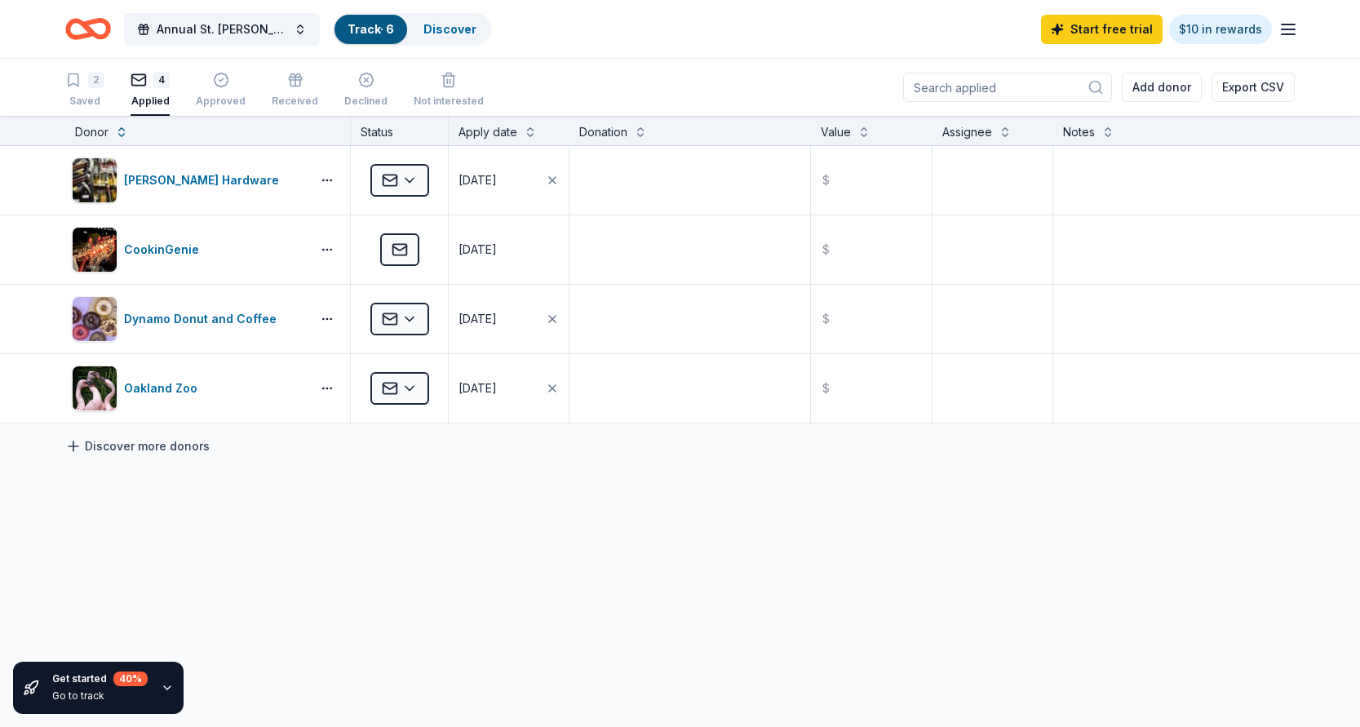
click at [180, 444] on link "Discover more donors" at bounding box center [137, 447] width 144 height 20
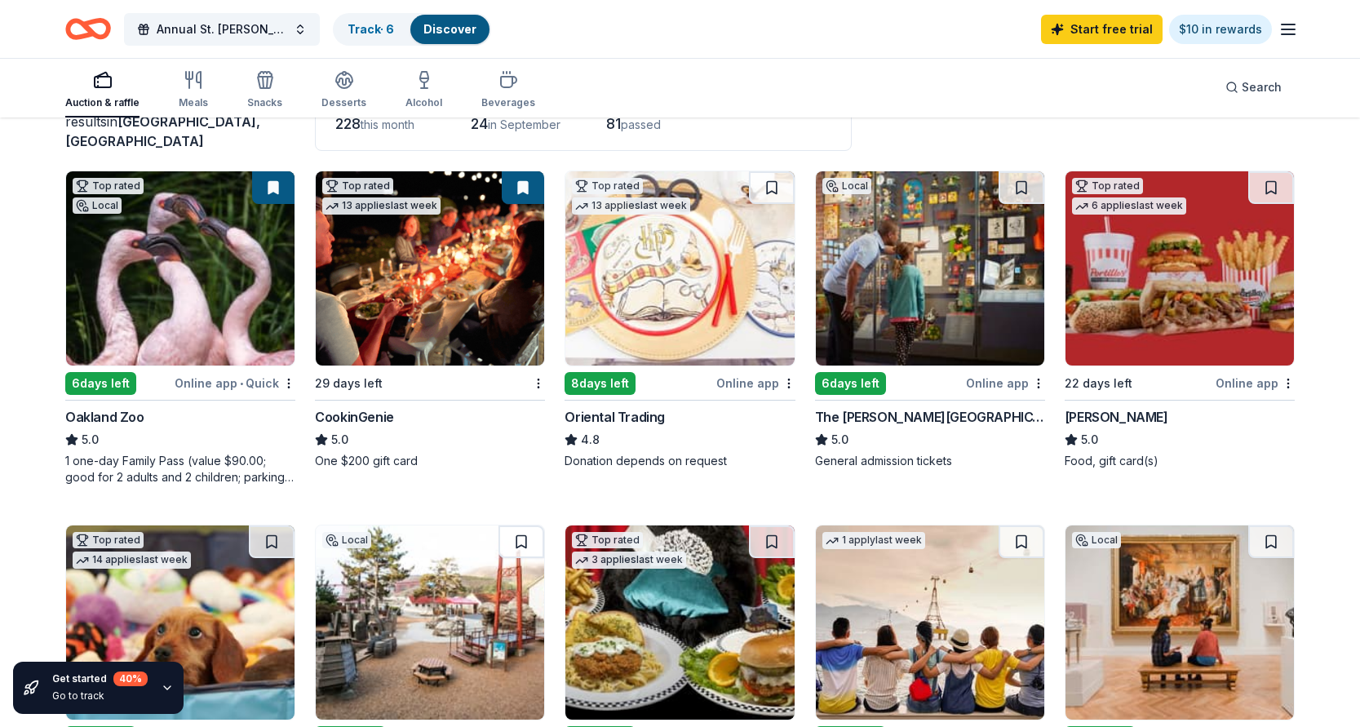
scroll to position [130, 0]
click at [1005, 381] on div "Online app" at bounding box center [1005, 383] width 79 height 20
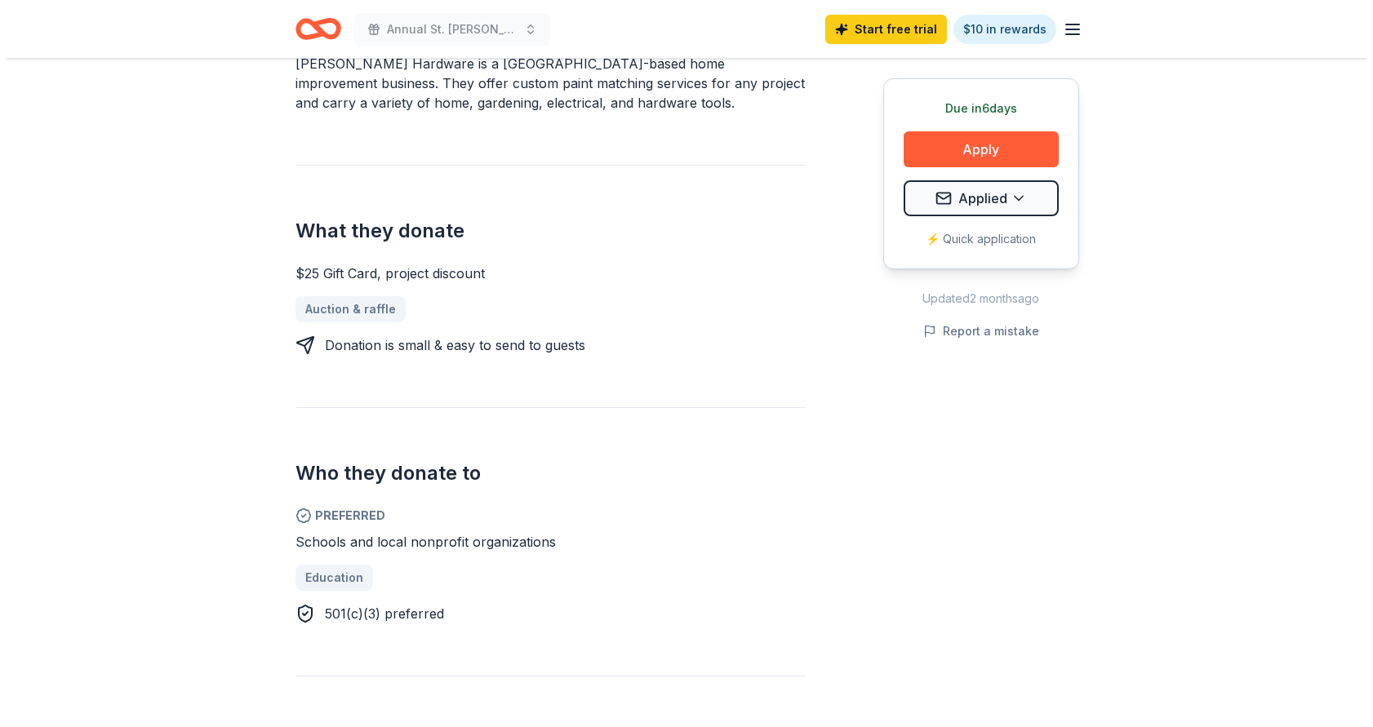
scroll to position [579, 0]
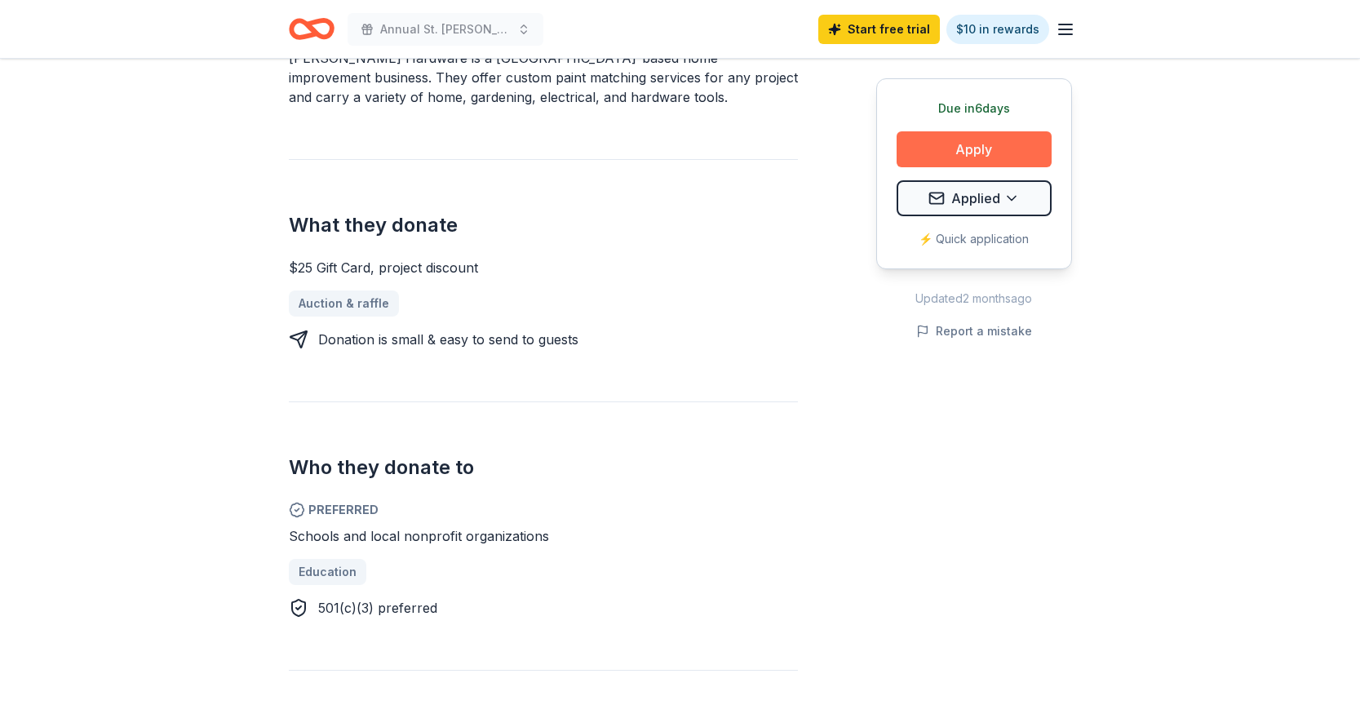
click at [983, 131] on button "Apply" at bounding box center [974, 149] width 155 height 36
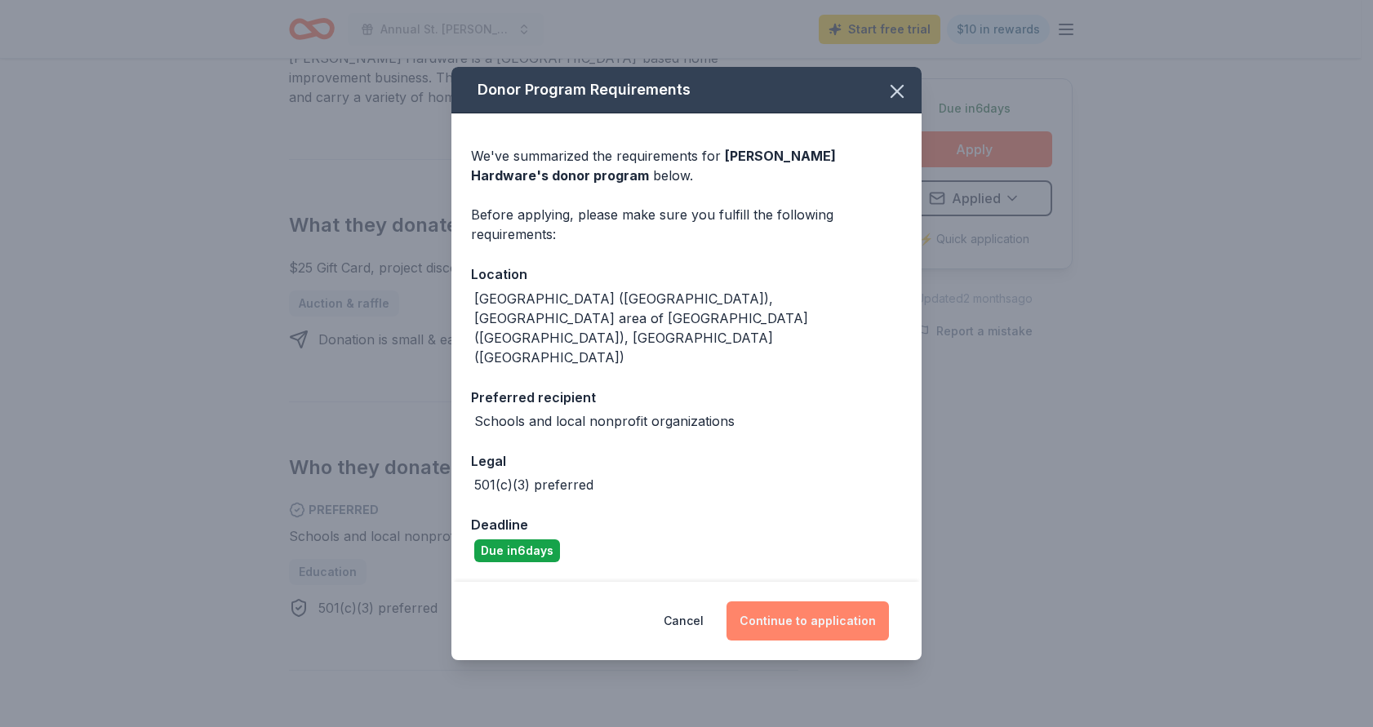
click at [805, 601] on button "Continue to application" at bounding box center [807, 620] width 162 height 39
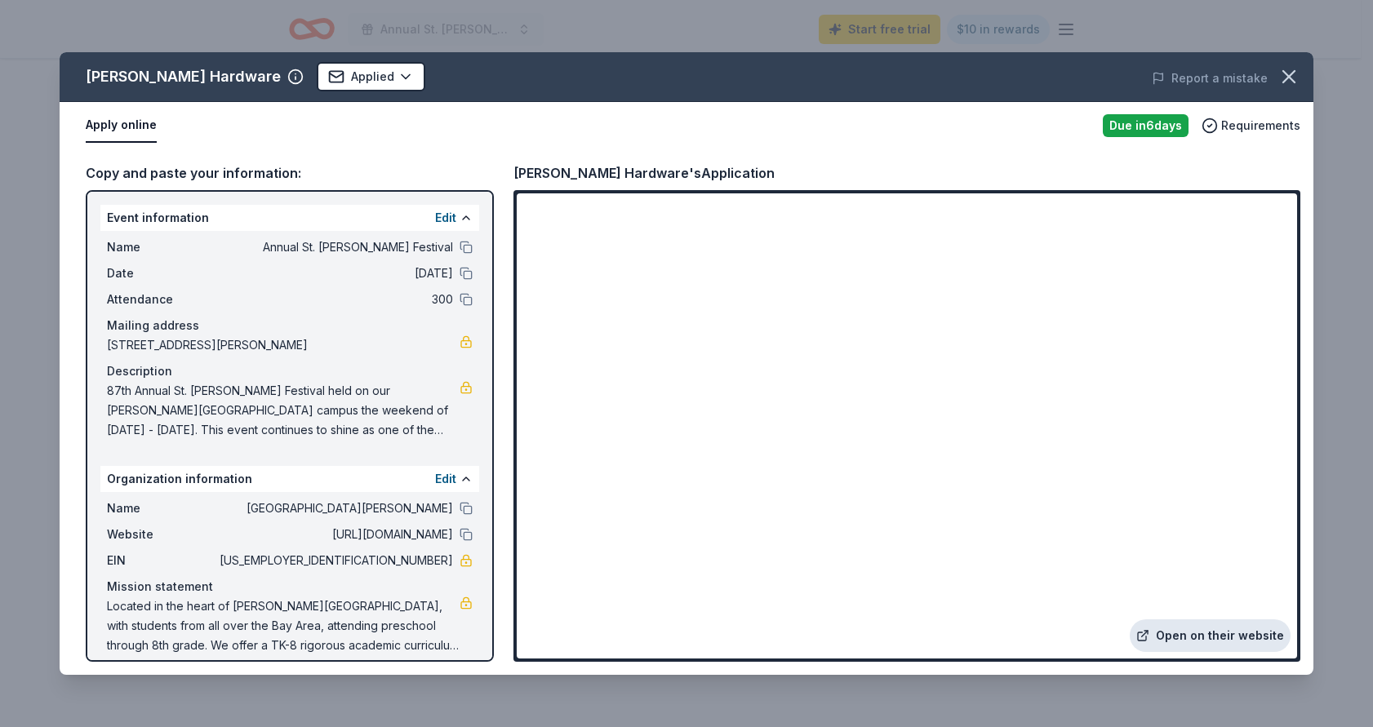
click at [1192, 636] on link "Open on their website" at bounding box center [1209, 635] width 161 height 33
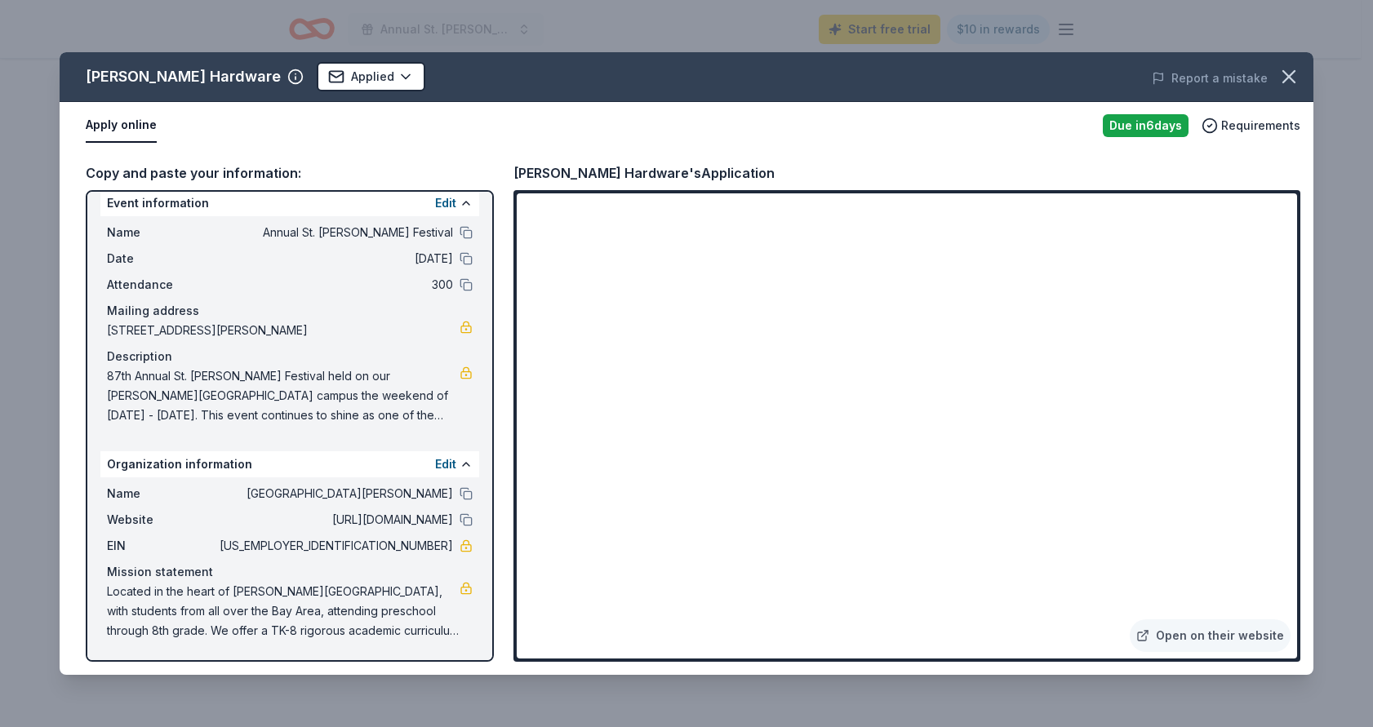
scroll to position [15, 0]
drag, startPoint x: 355, startPoint y: 231, endPoint x: 395, endPoint y: 231, distance: 40.0
click at [395, 231] on span "Annual St. [PERSON_NAME] Festival" at bounding box center [334, 233] width 237 height 20
drag, startPoint x: 340, startPoint y: 494, endPoint x: 438, endPoint y: 499, distance: 98.1
click at [438, 499] on span "Saint Philip School" at bounding box center [334, 494] width 237 height 20
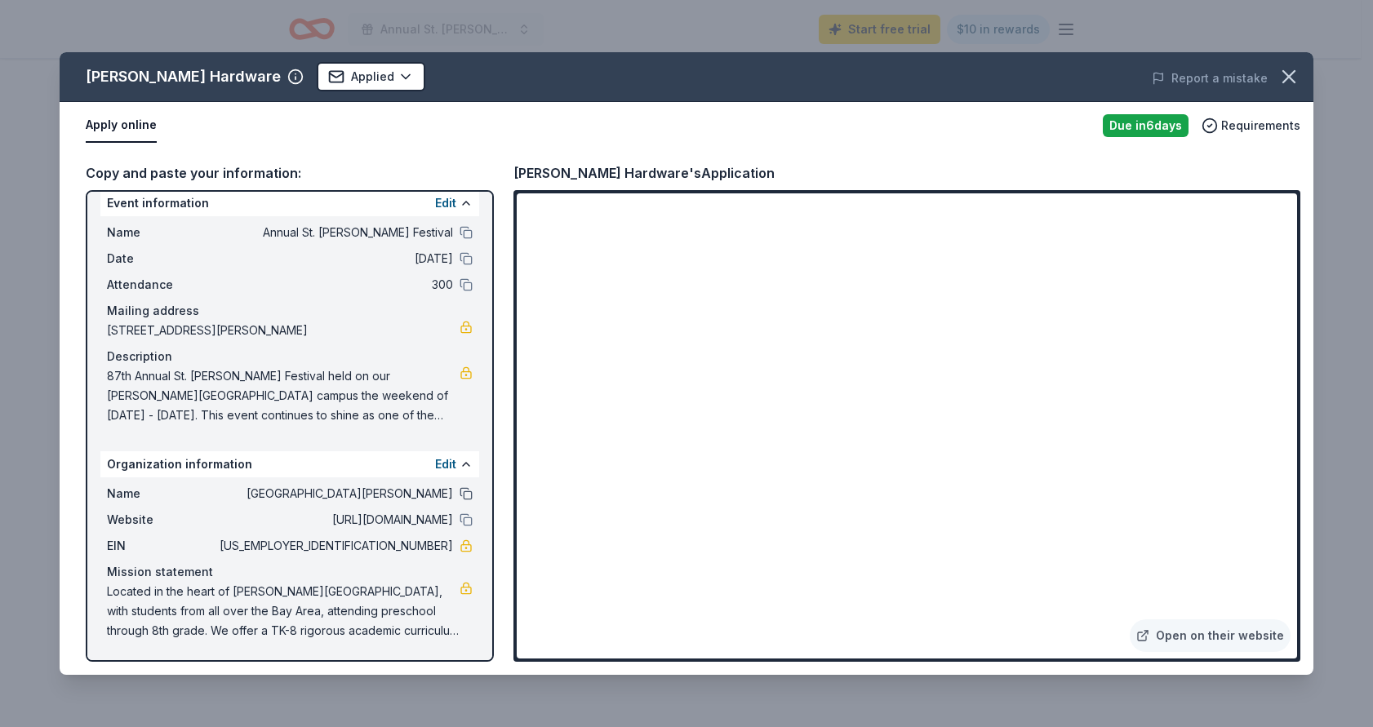
click at [459, 494] on button at bounding box center [465, 493] width 13 height 13
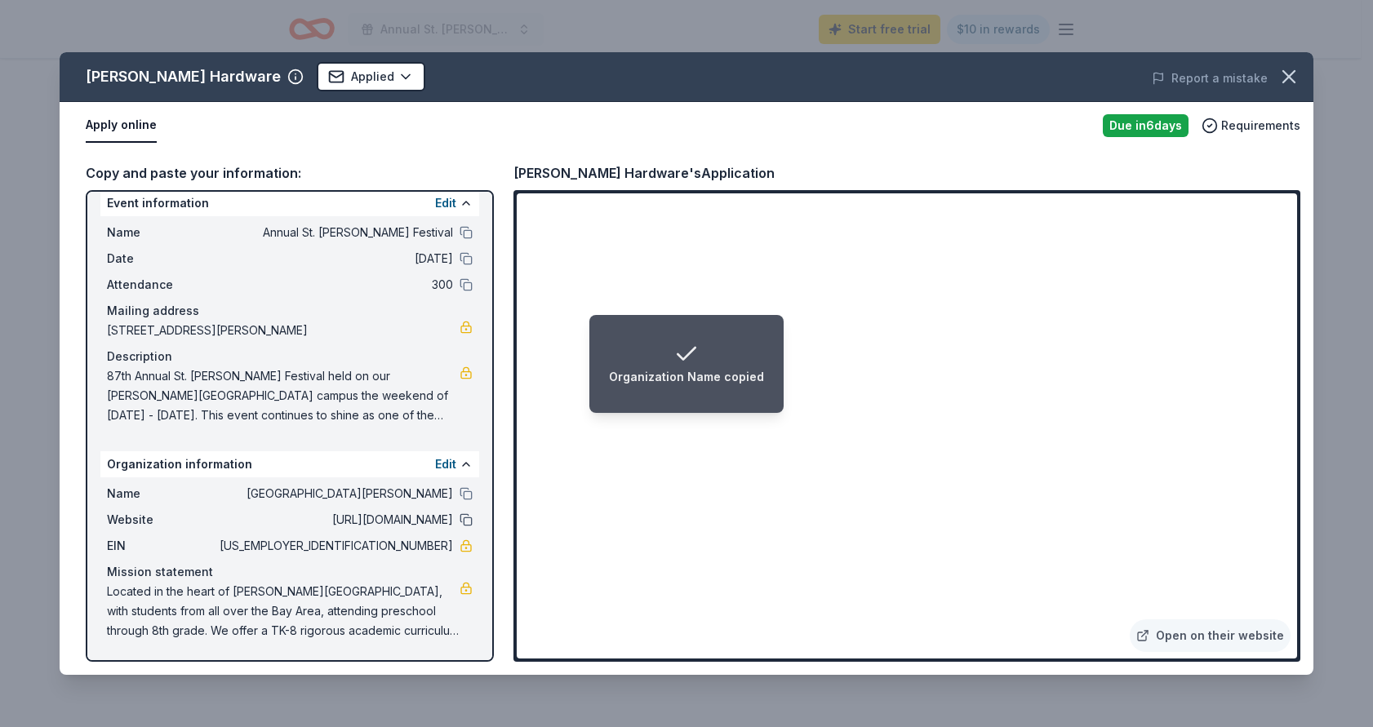
click at [459, 518] on button at bounding box center [465, 519] width 13 height 13
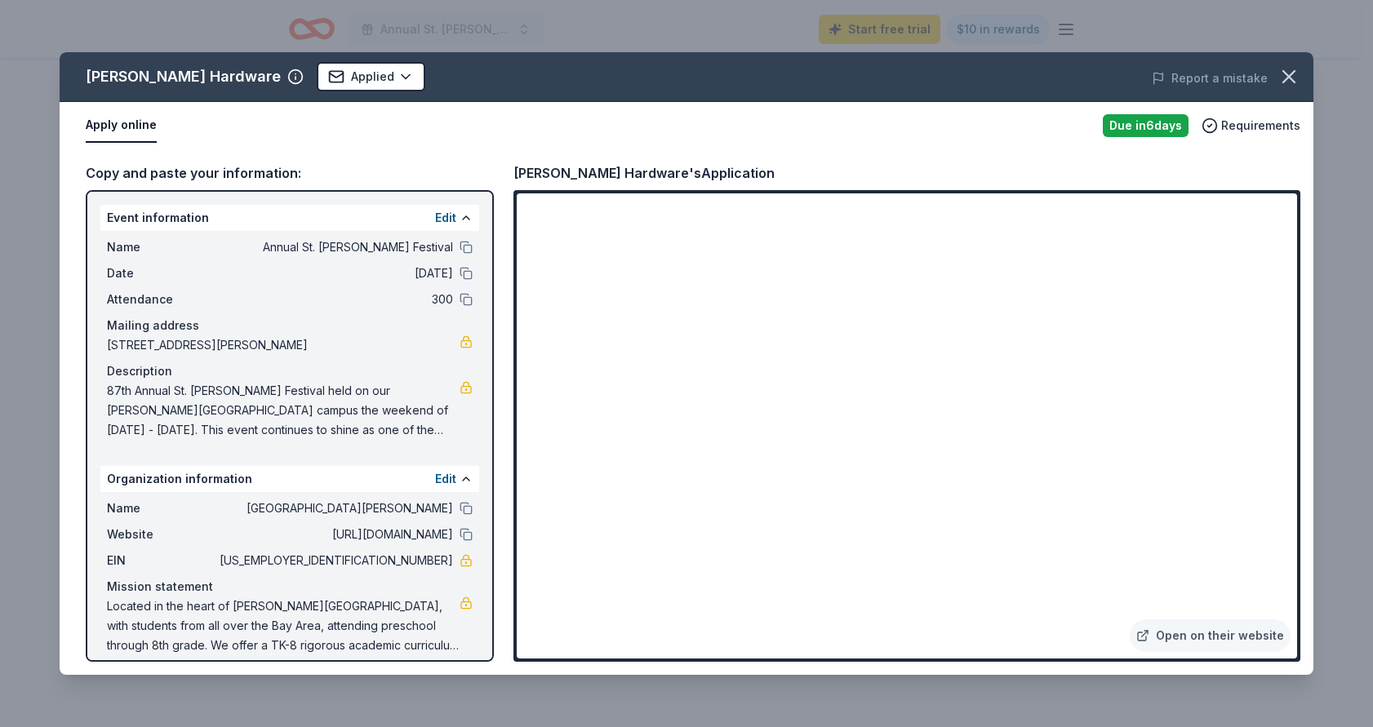
scroll to position [0, 0]
drag, startPoint x: 375, startPoint y: 563, endPoint x: 431, endPoint y: 564, distance: 55.5
click at [431, 564] on span "83-3544068" at bounding box center [334, 561] width 237 height 20
drag, startPoint x: 109, startPoint y: 390, endPoint x: 231, endPoint y: 391, distance: 122.4
click at [231, 391] on span "87th Annual St. Philip Festival held on our Noe Valley school campus the weeken…" at bounding box center [283, 410] width 353 height 59
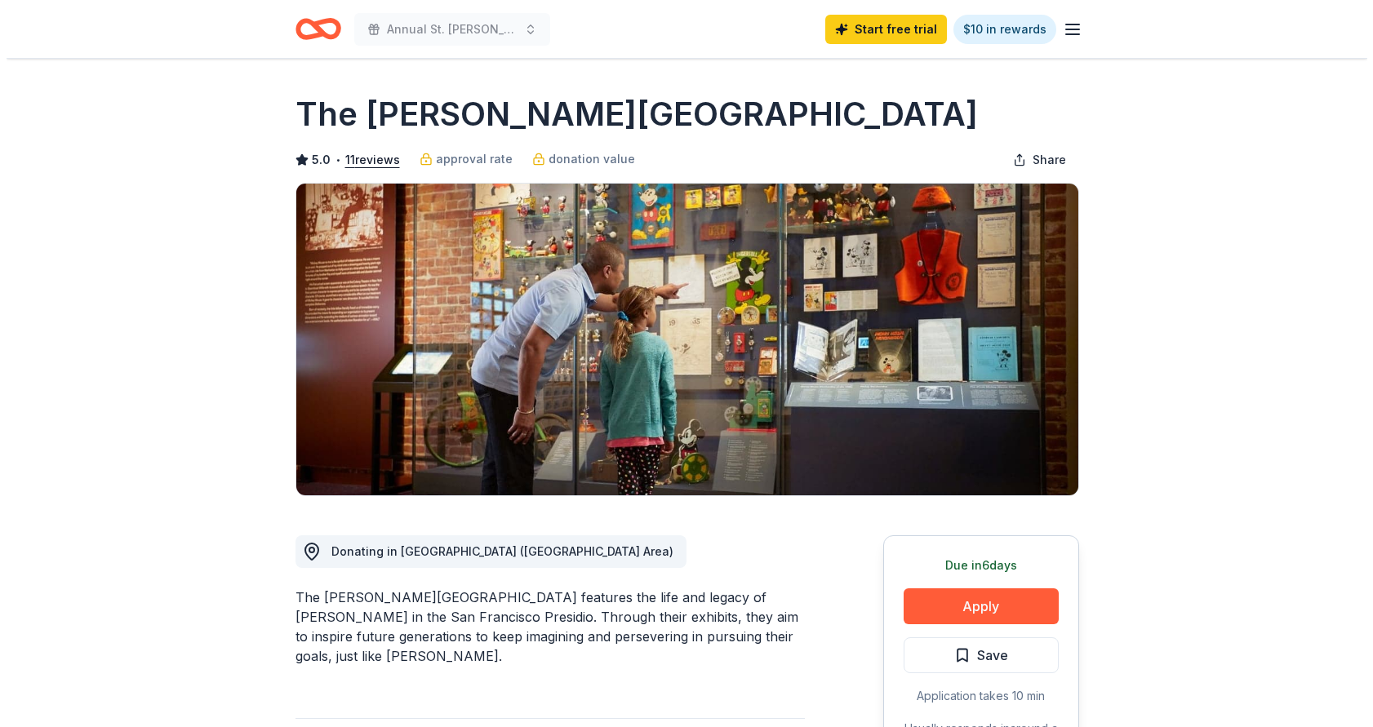
scroll to position [5, 0]
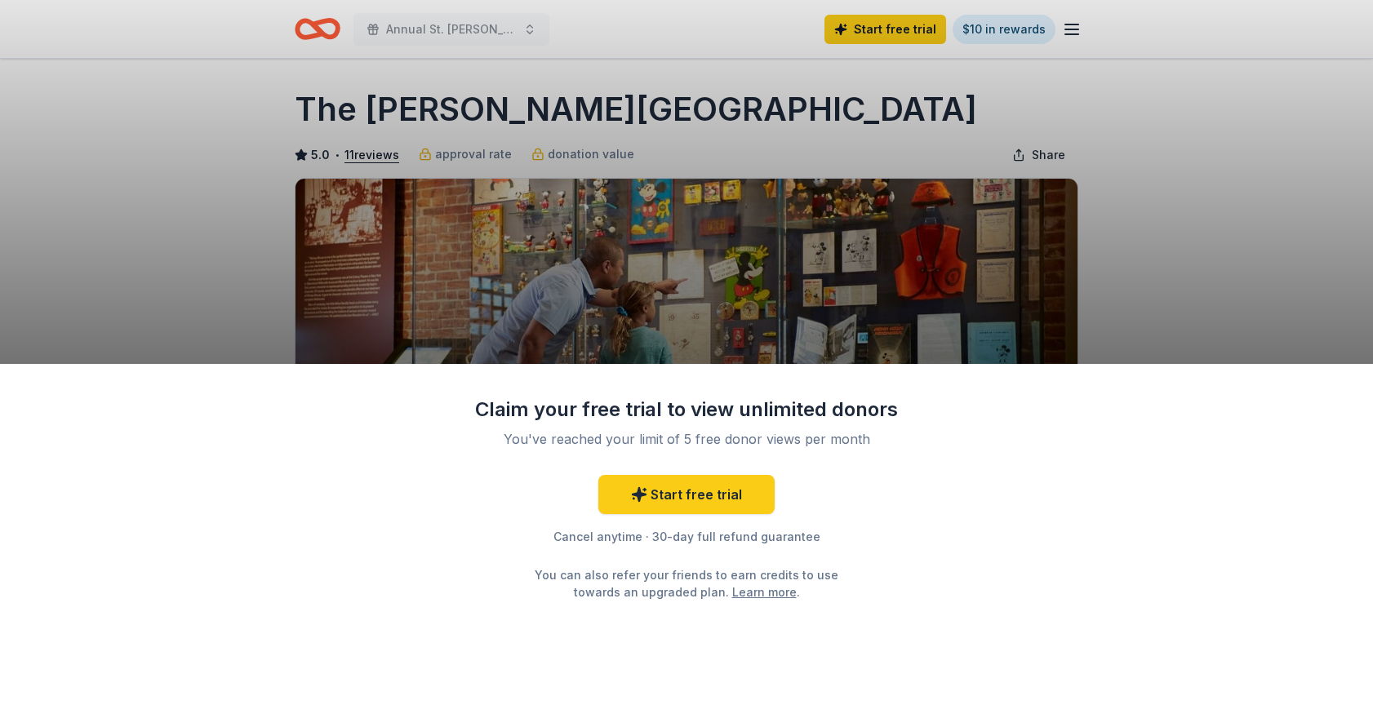
click at [452, 291] on div "Claim your free trial to view unlimited donors You've reached your limit of 5 f…" at bounding box center [686, 363] width 1373 height 727
drag, startPoint x: 313, startPoint y: 110, endPoint x: 338, endPoint y: 111, distance: 25.3
click at [313, 110] on div "Claim your free trial to view unlimited donors You've reached your limit of 5 f…" at bounding box center [686, 363] width 1373 height 727
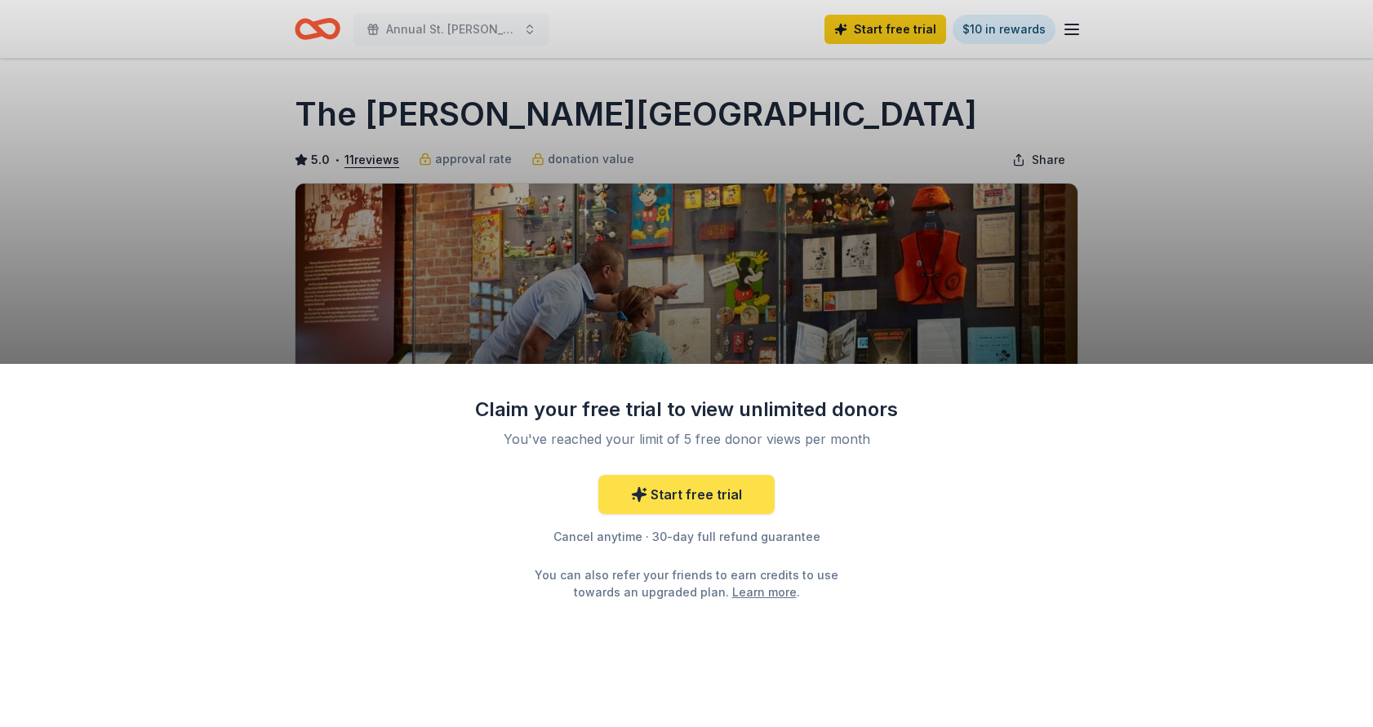
click at [738, 499] on link "Start free trial" at bounding box center [686, 494] width 176 height 39
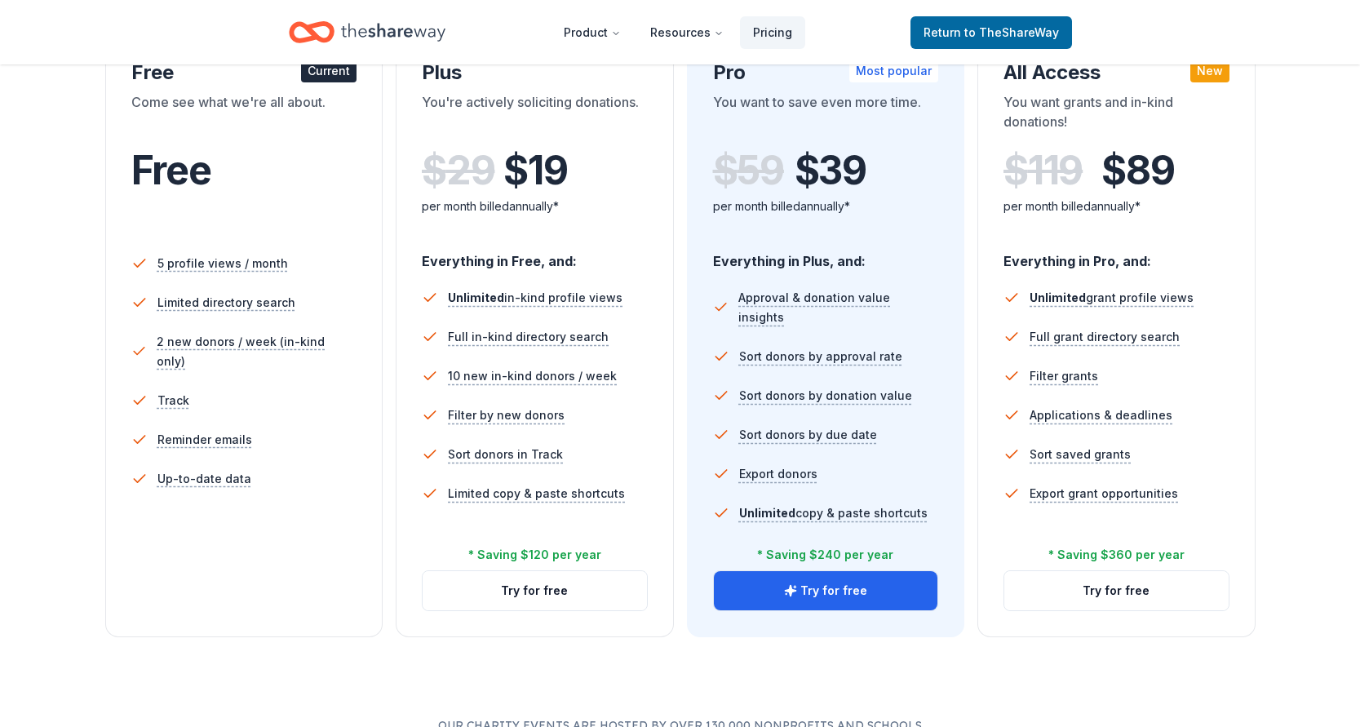
scroll to position [316, 0]
click at [783, 584] on button "Try for free" at bounding box center [826, 591] width 224 height 39
